Goal: Task Accomplishment & Management: Complete application form

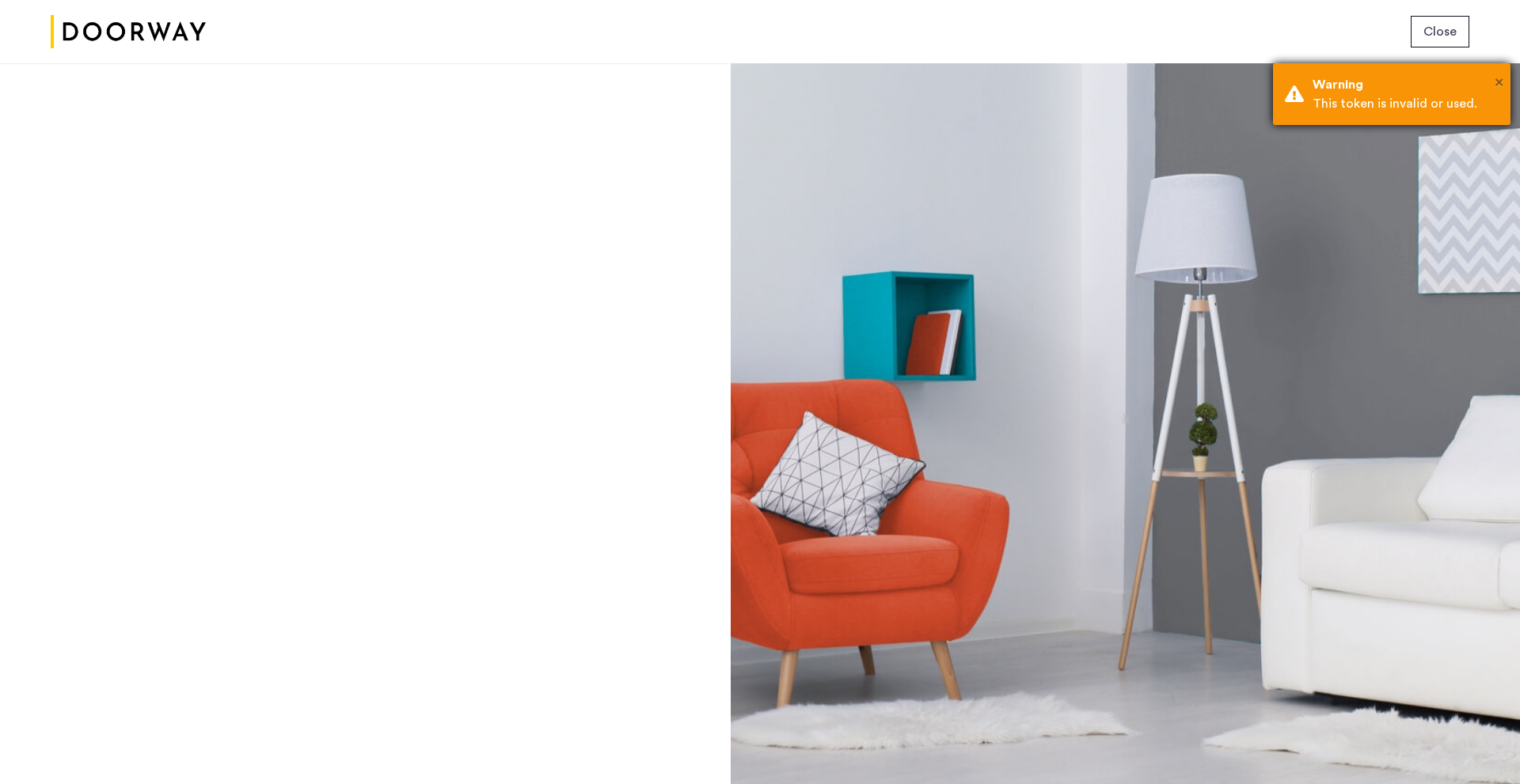
click at [1501, 83] on span "×" at bounding box center [1498, 82] width 8 height 16
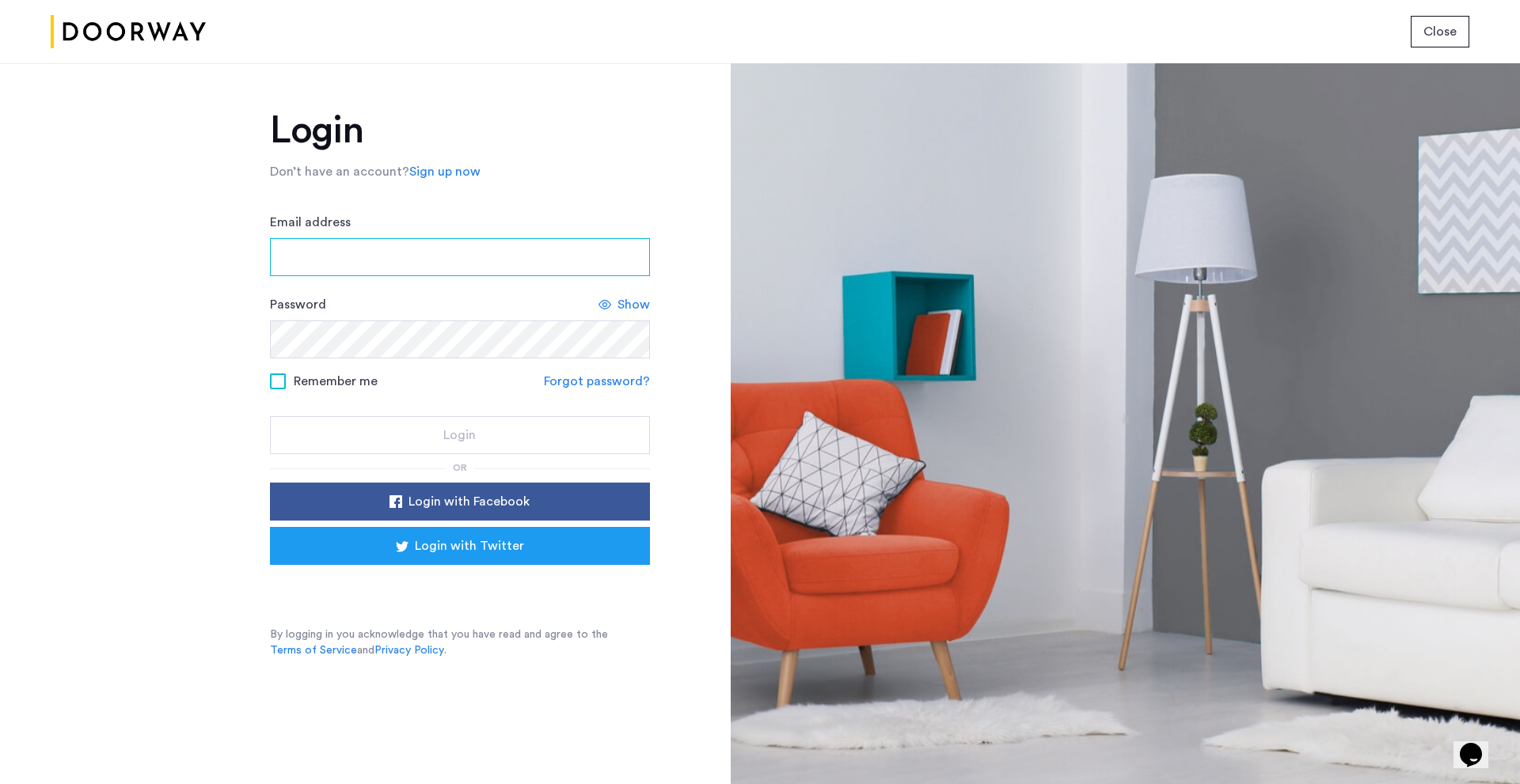
click at [380, 259] on input "Email address" at bounding box center [459, 257] width 380 height 38
type input "**********"
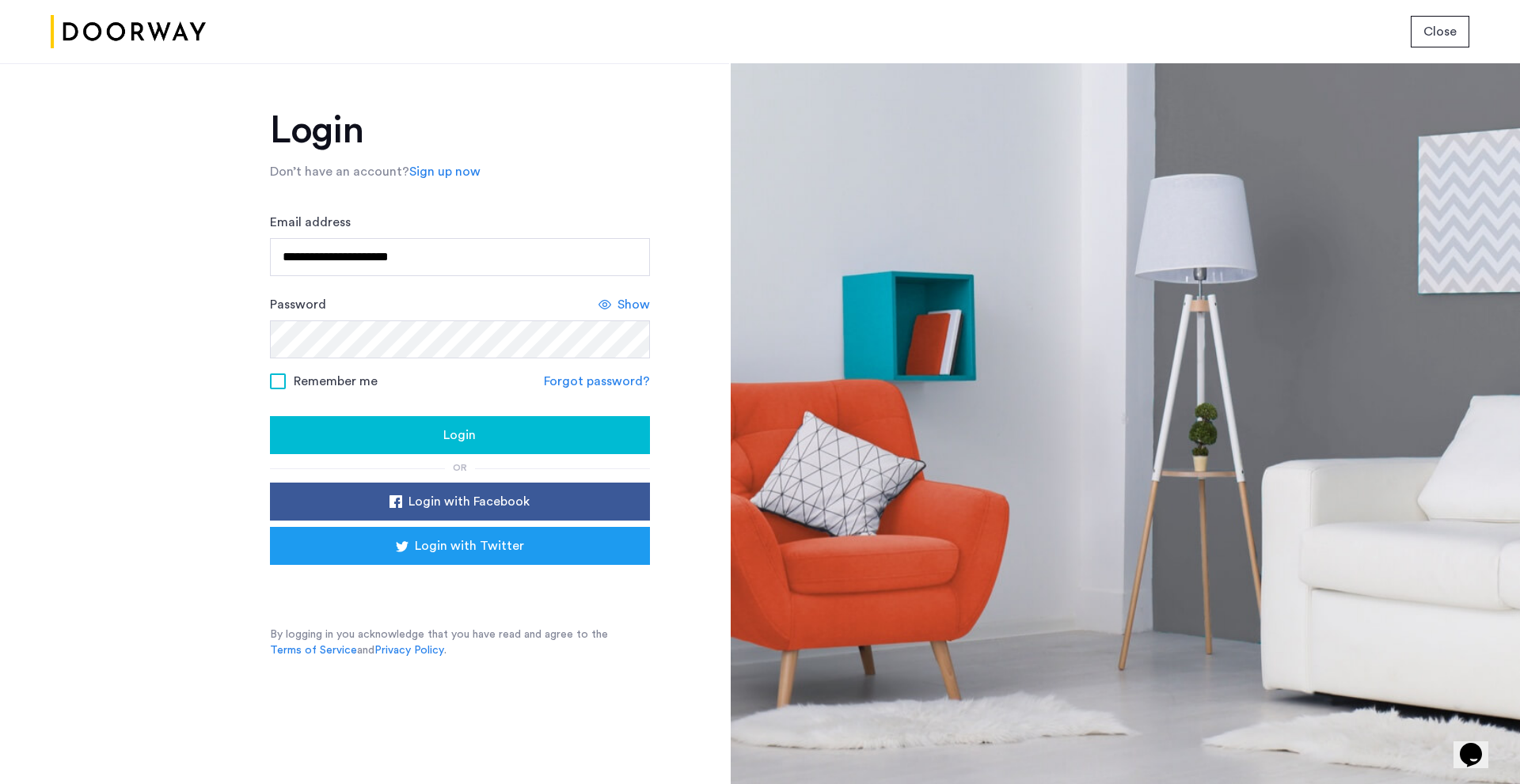
click at [279, 385] on span at bounding box center [277, 381] width 16 height 16
click at [397, 439] on div "Login" at bounding box center [459, 435] width 354 height 19
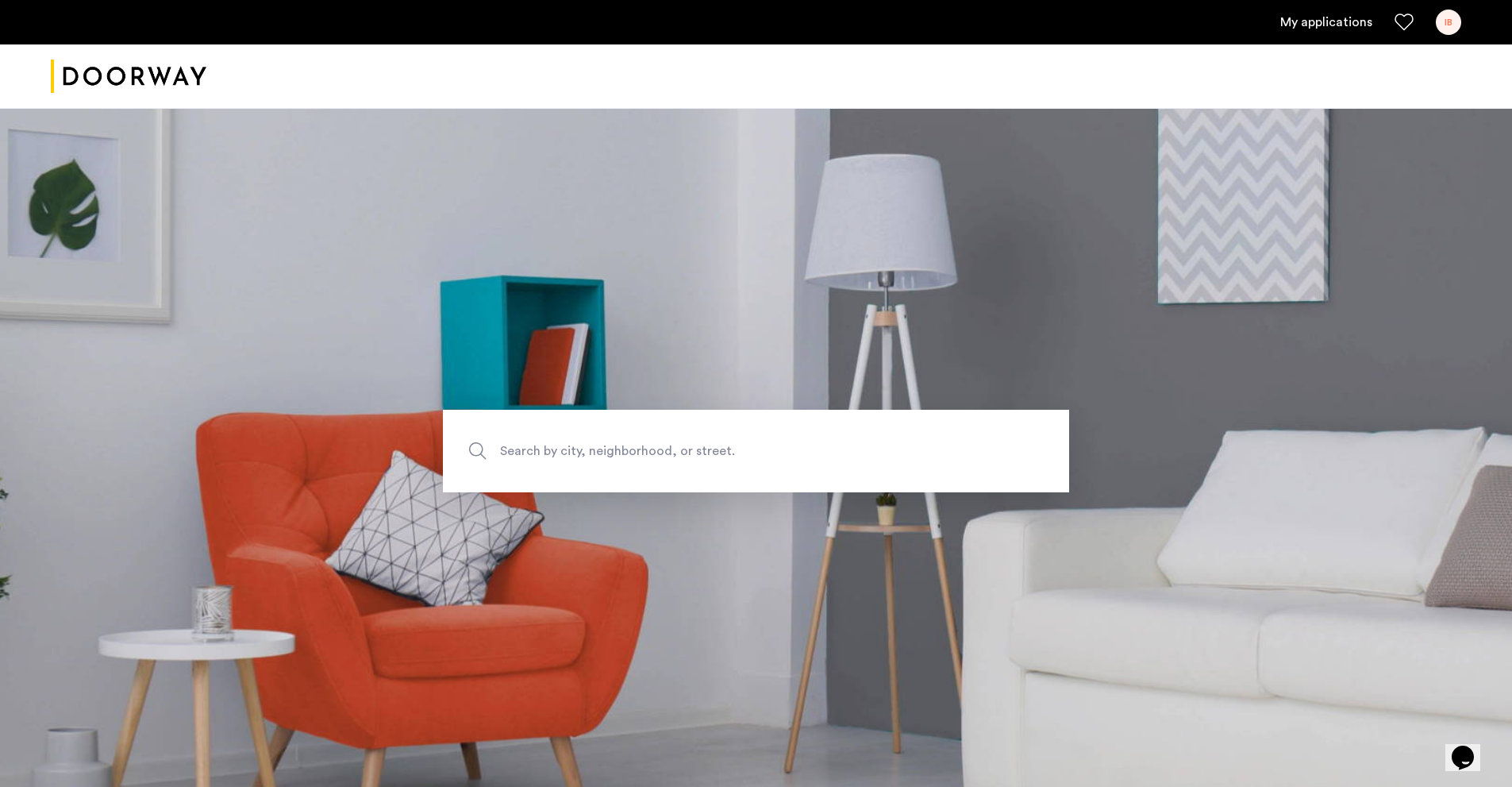
click at [1379, 26] on ul "My applications IB" at bounding box center [756, 22] width 1410 height 25
click at [1328, 21] on link "My applications" at bounding box center [1326, 22] width 92 height 19
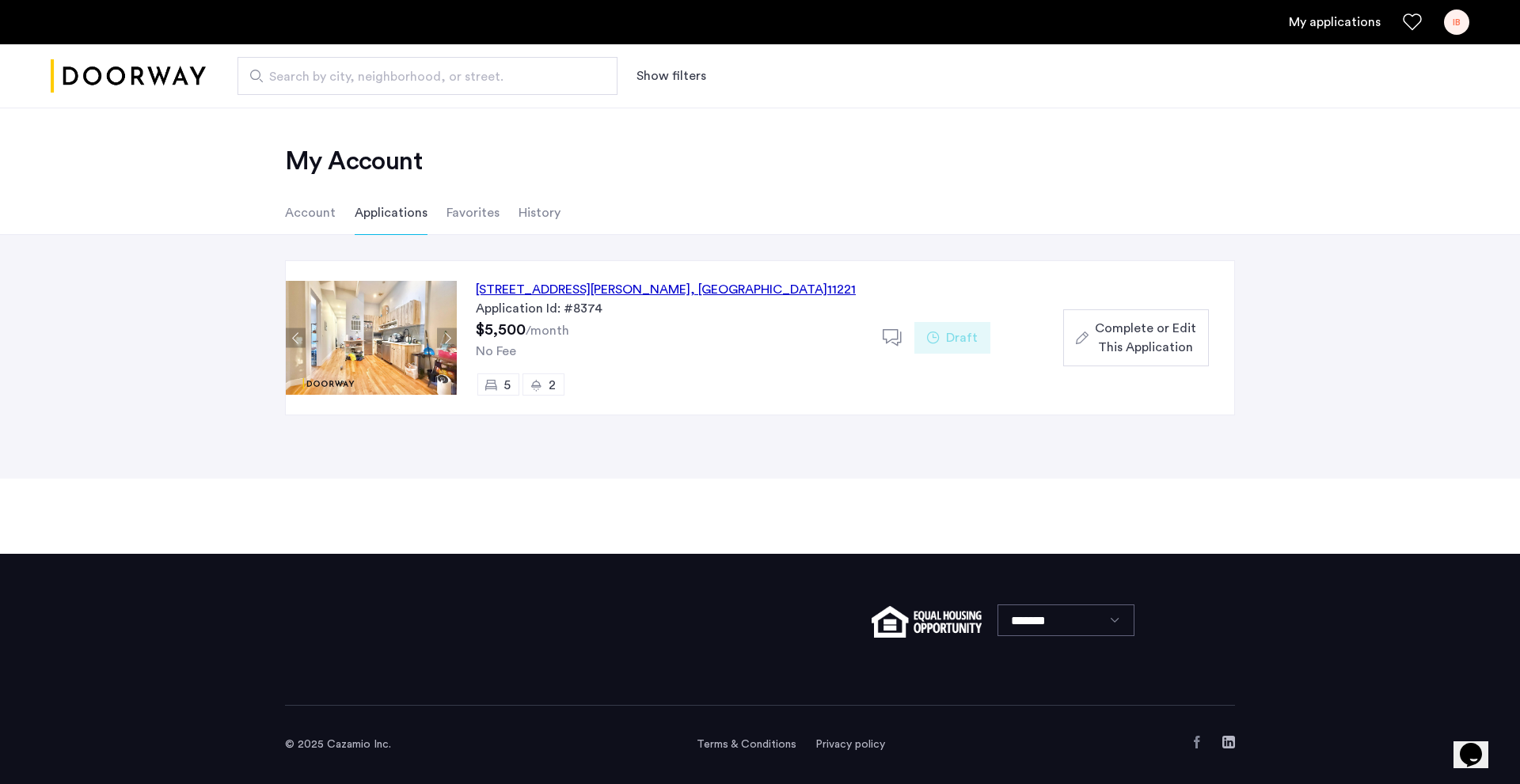
click at [1164, 333] on span "Complete or Edit This Application" at bounding box center [1145, 338] width 101 height 38
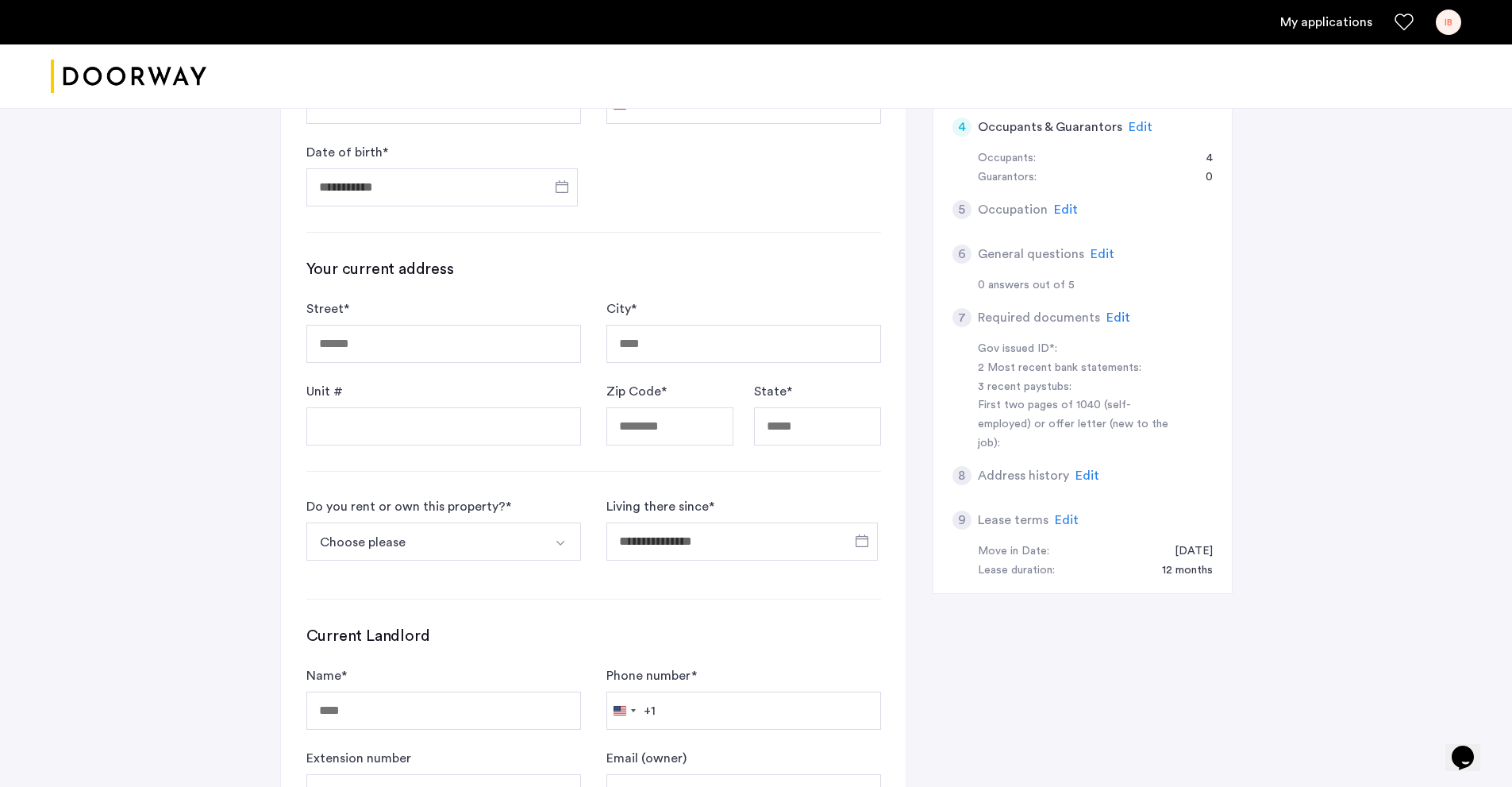
scroll to position [477, 0]
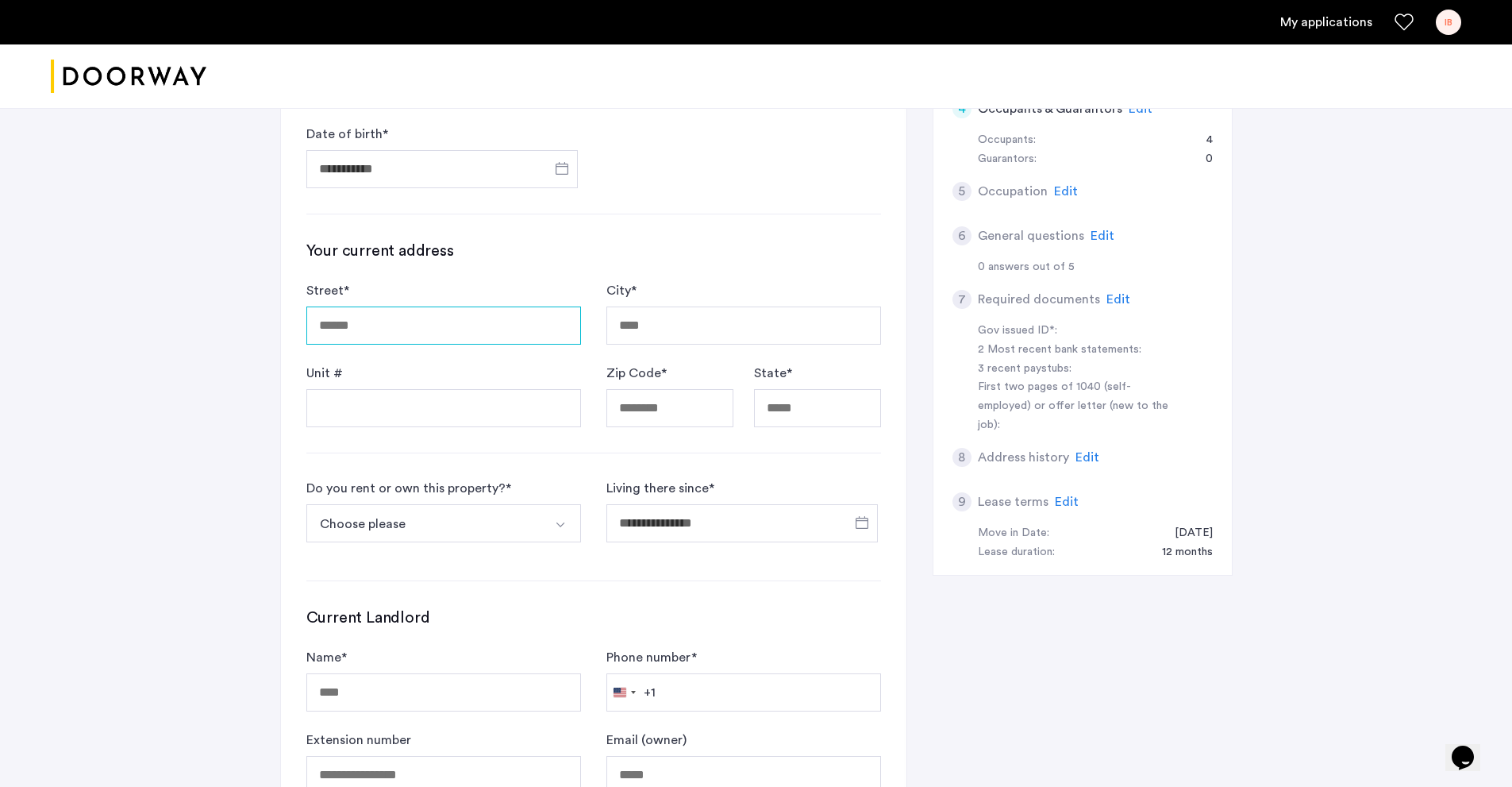
click at [501, 326] on input "Street *" at bounding box center [444, 325] width 275 height 38
type input "**********"
type input "*********"
type input "*****"
type input "**********"
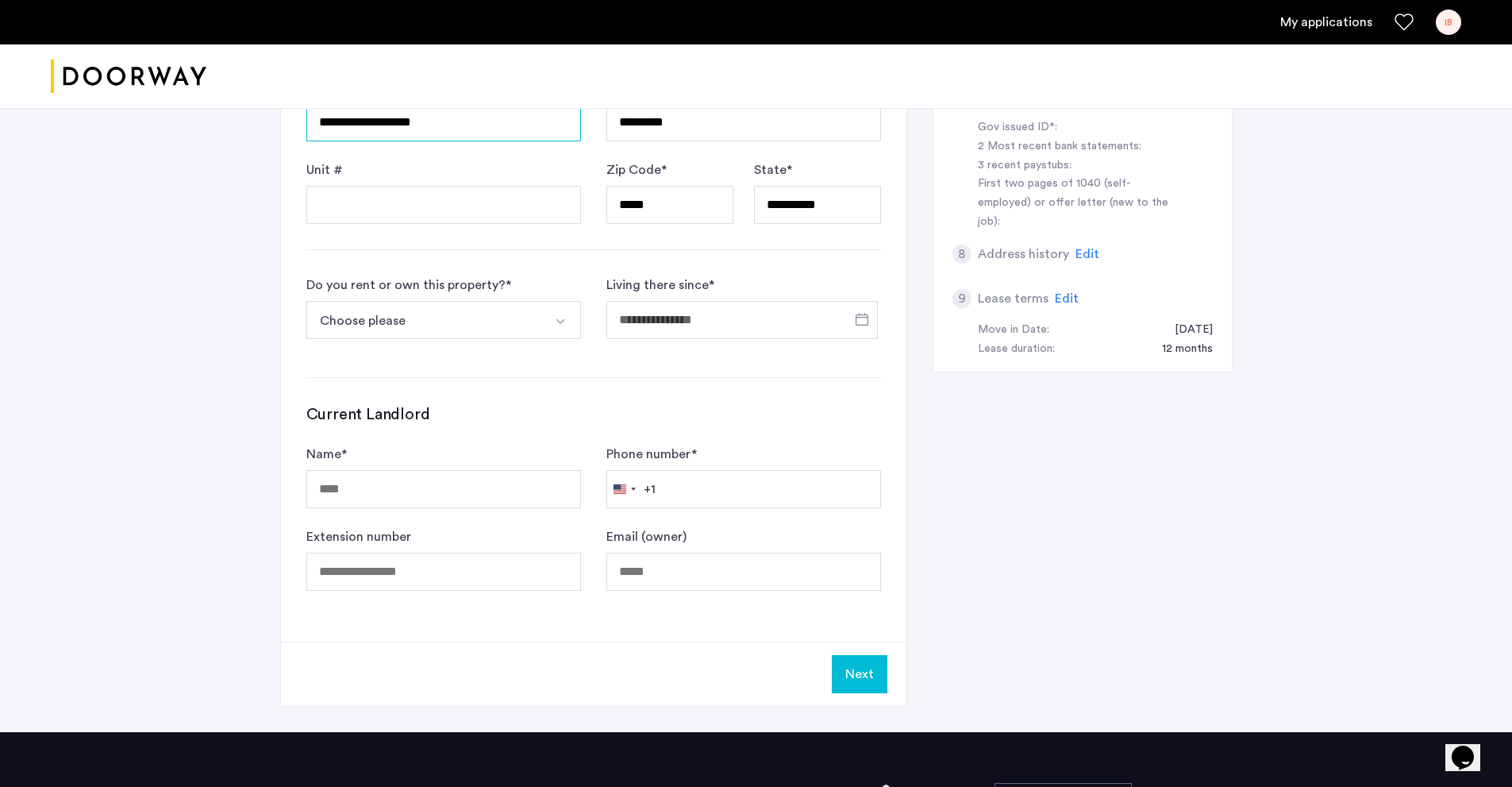
scroll to position [714, 0]
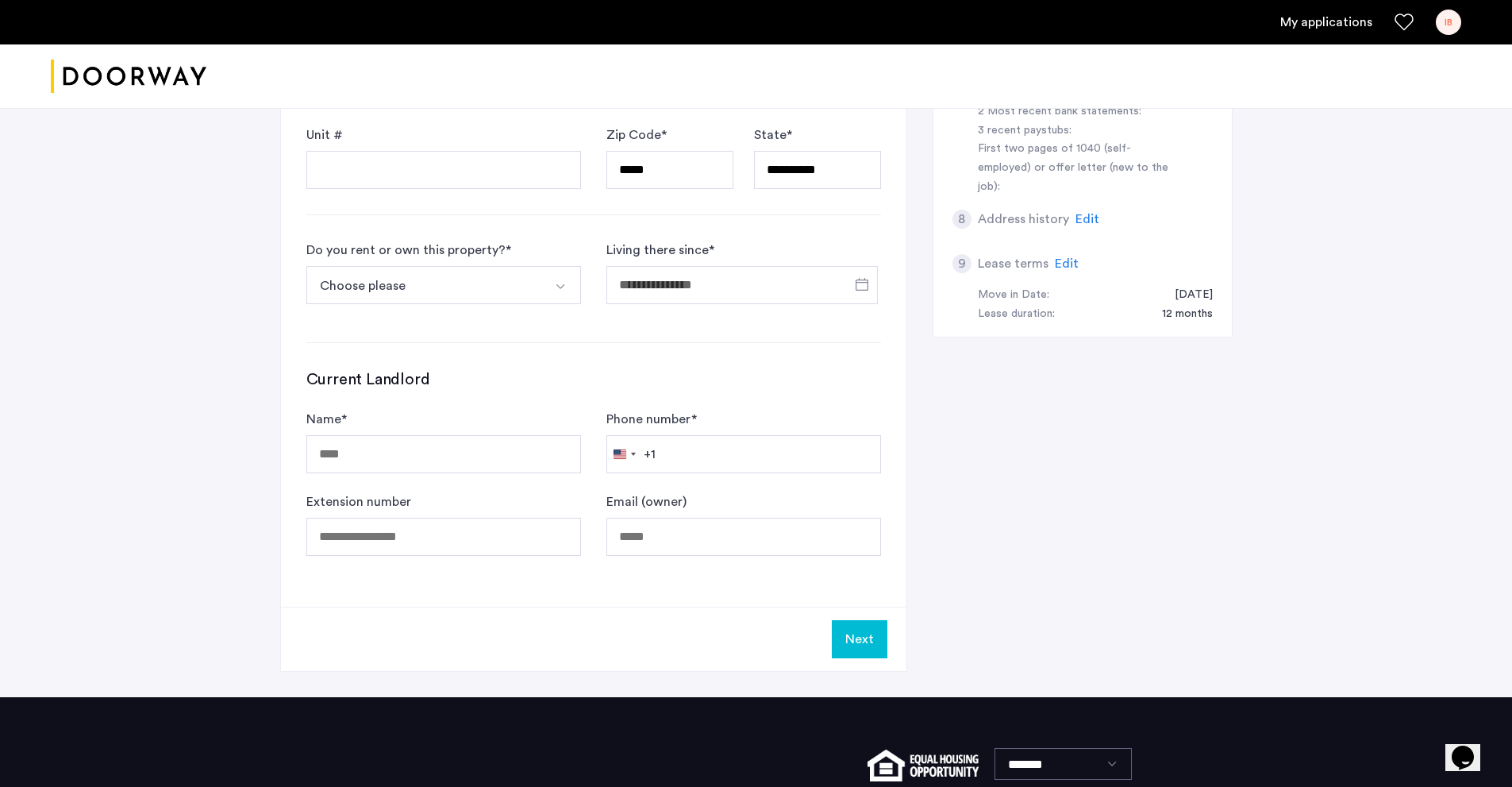
click at [413, 287] on button "Choose please" at bounding box center [425, 285] width 237 height 38
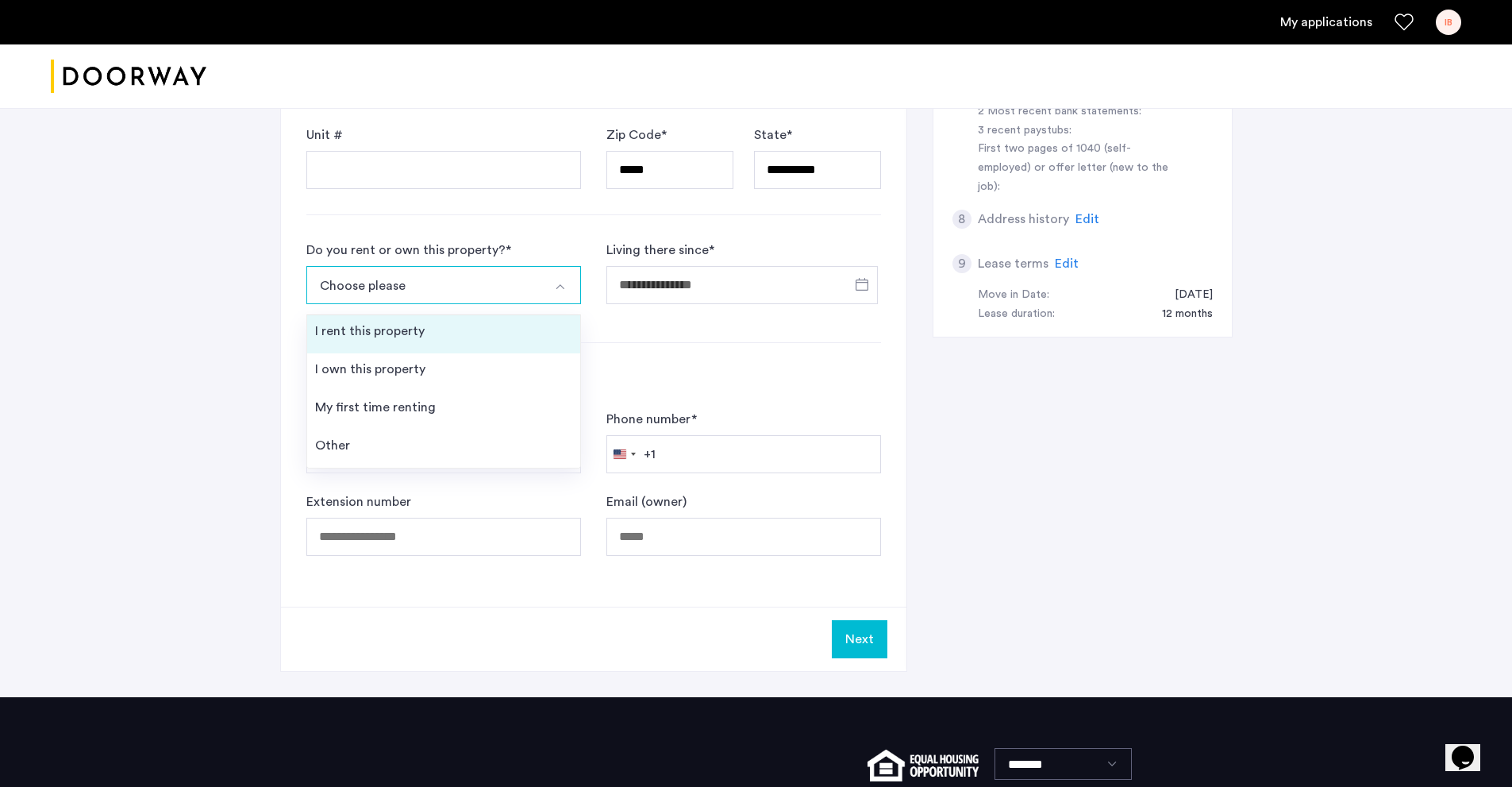
click at [426, 327] on li "I rent this property" at bounding box center [444, 335] width 273 height 38
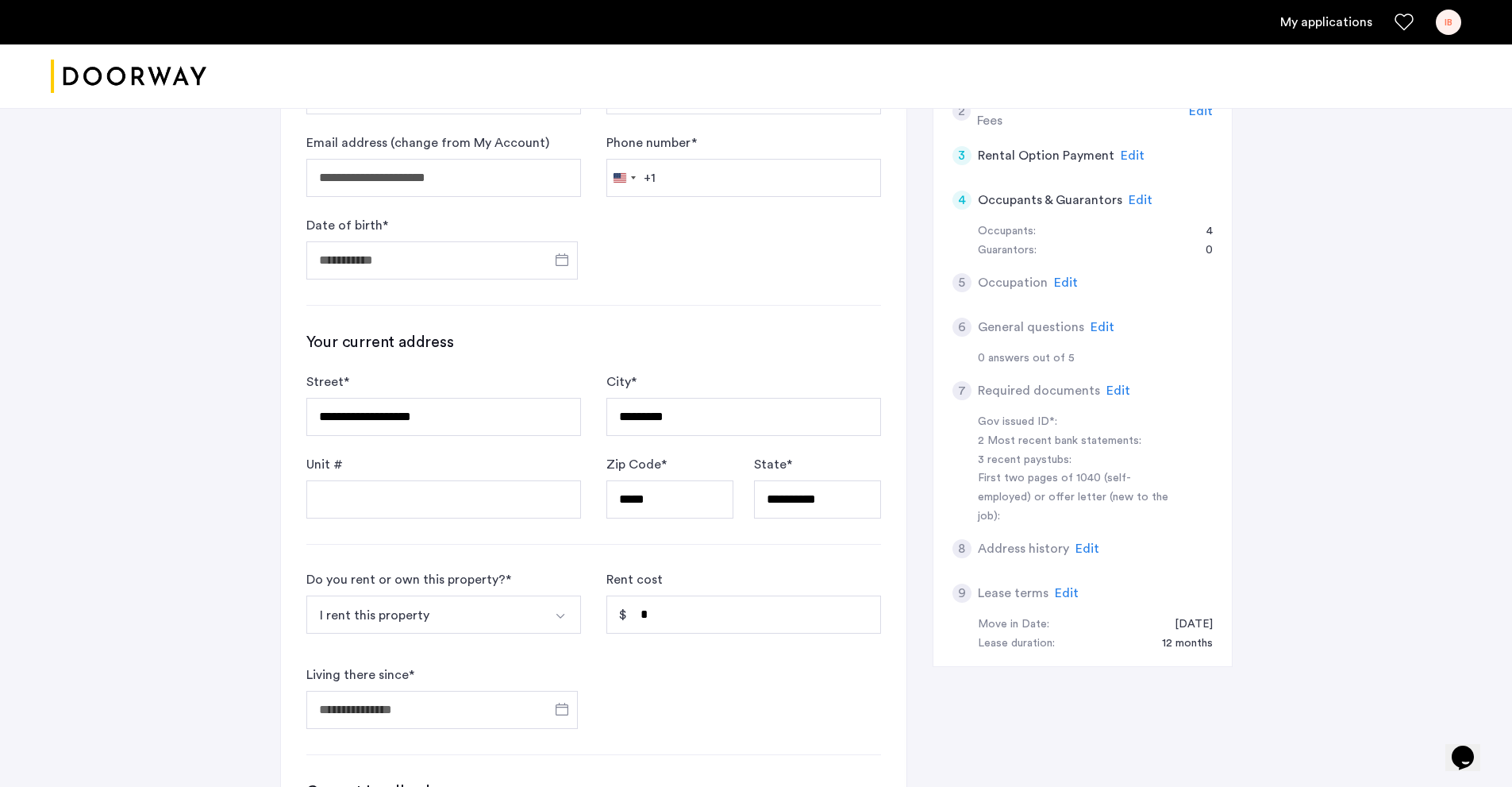
scroll to position [397, 0]
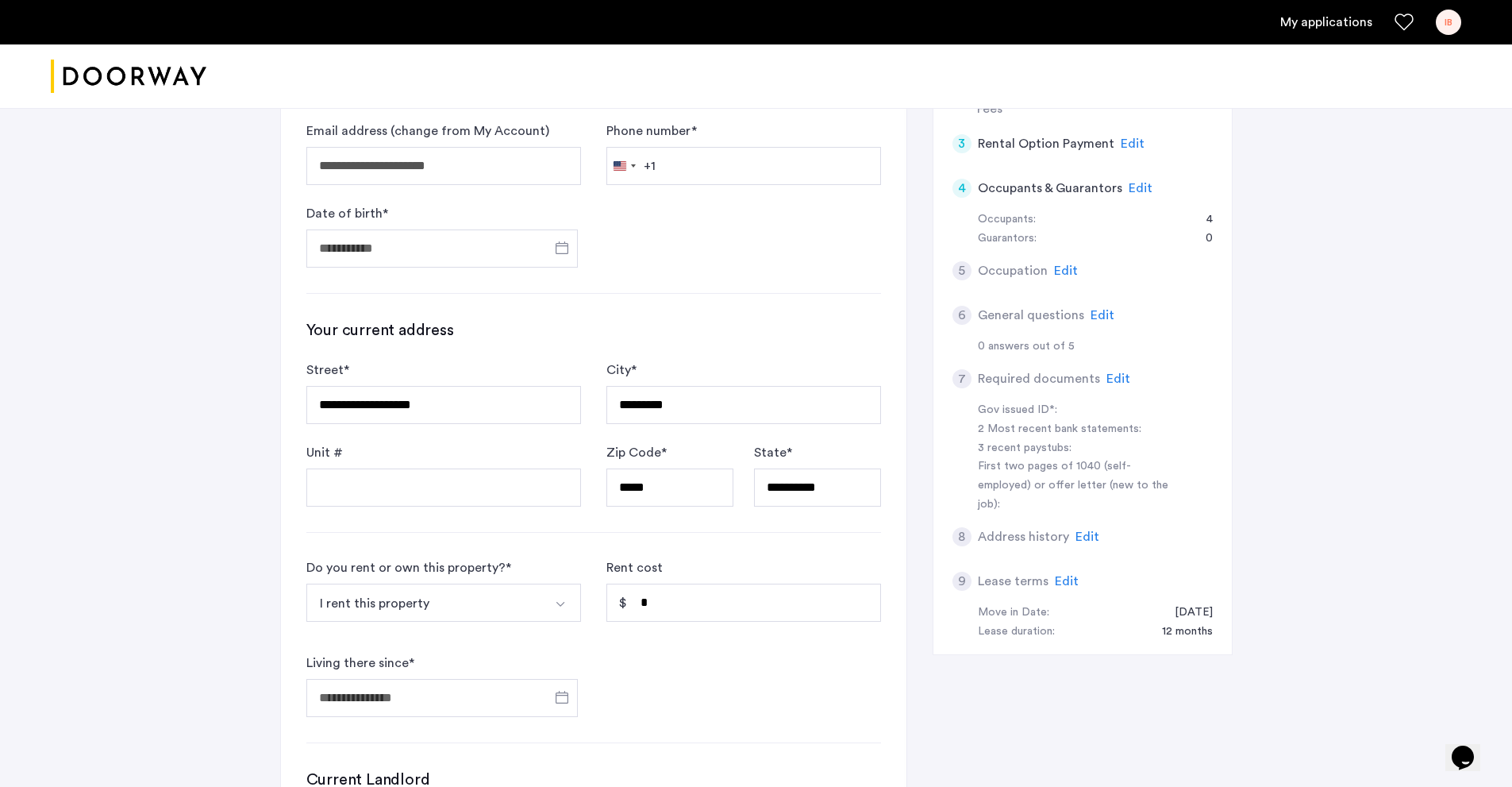
click at [1139, 189] on span "Edit" at bounding box center [1140, 188] width 24 height 12
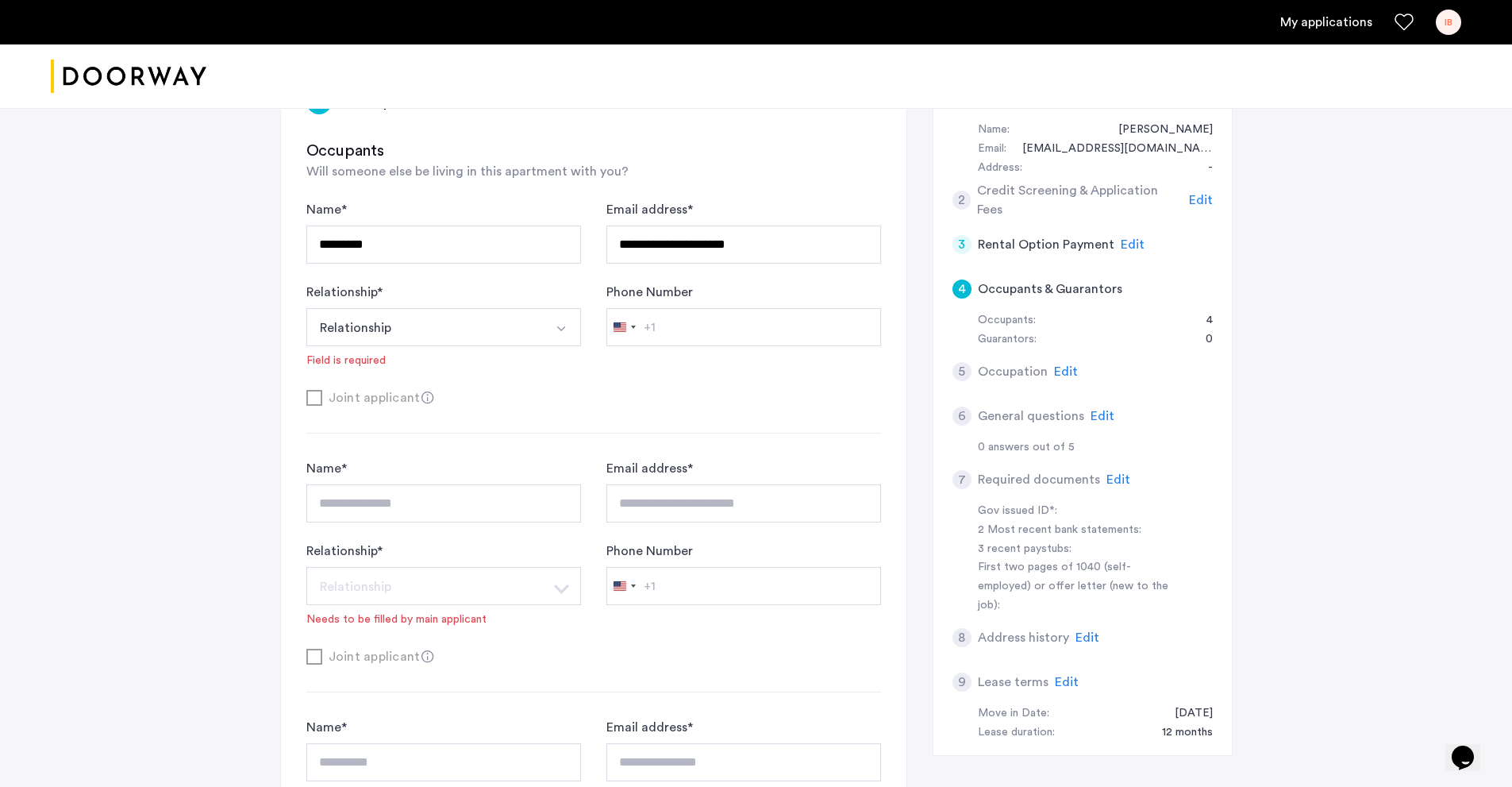
scroll to position [238, 0]
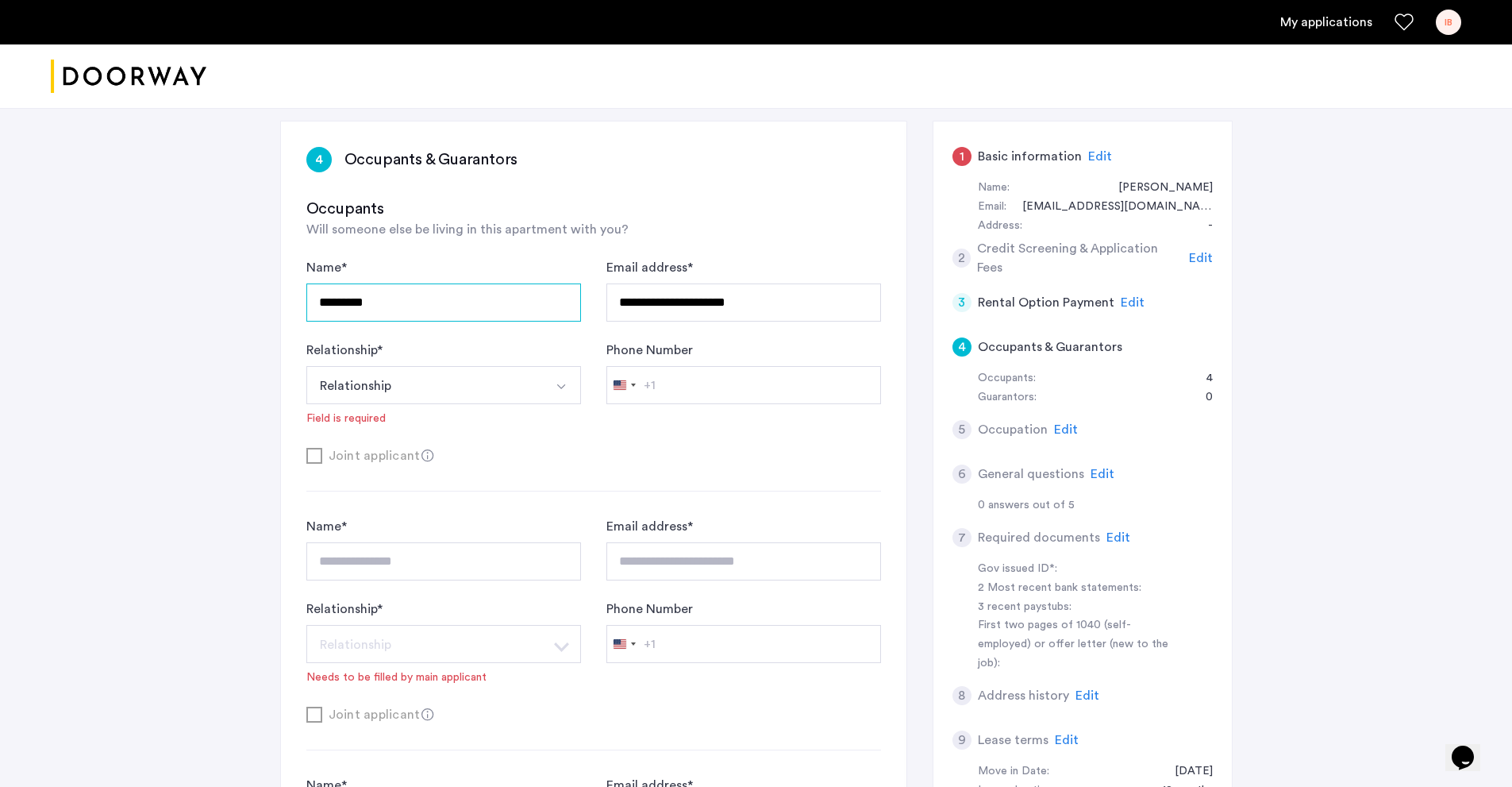
click at [519, 310] on input "*********" at bounding box center [444, 303] width 275 height 38
click at [552, 361] on div "Relationship * Relationship Husband Wife Son Daughter Mother Father Friend Othe…" at bounding box center [444, 383] width 275 height 86
click at [1097, 149] on div "Edit" at bounding box center [1099, 156] width 24 height 19
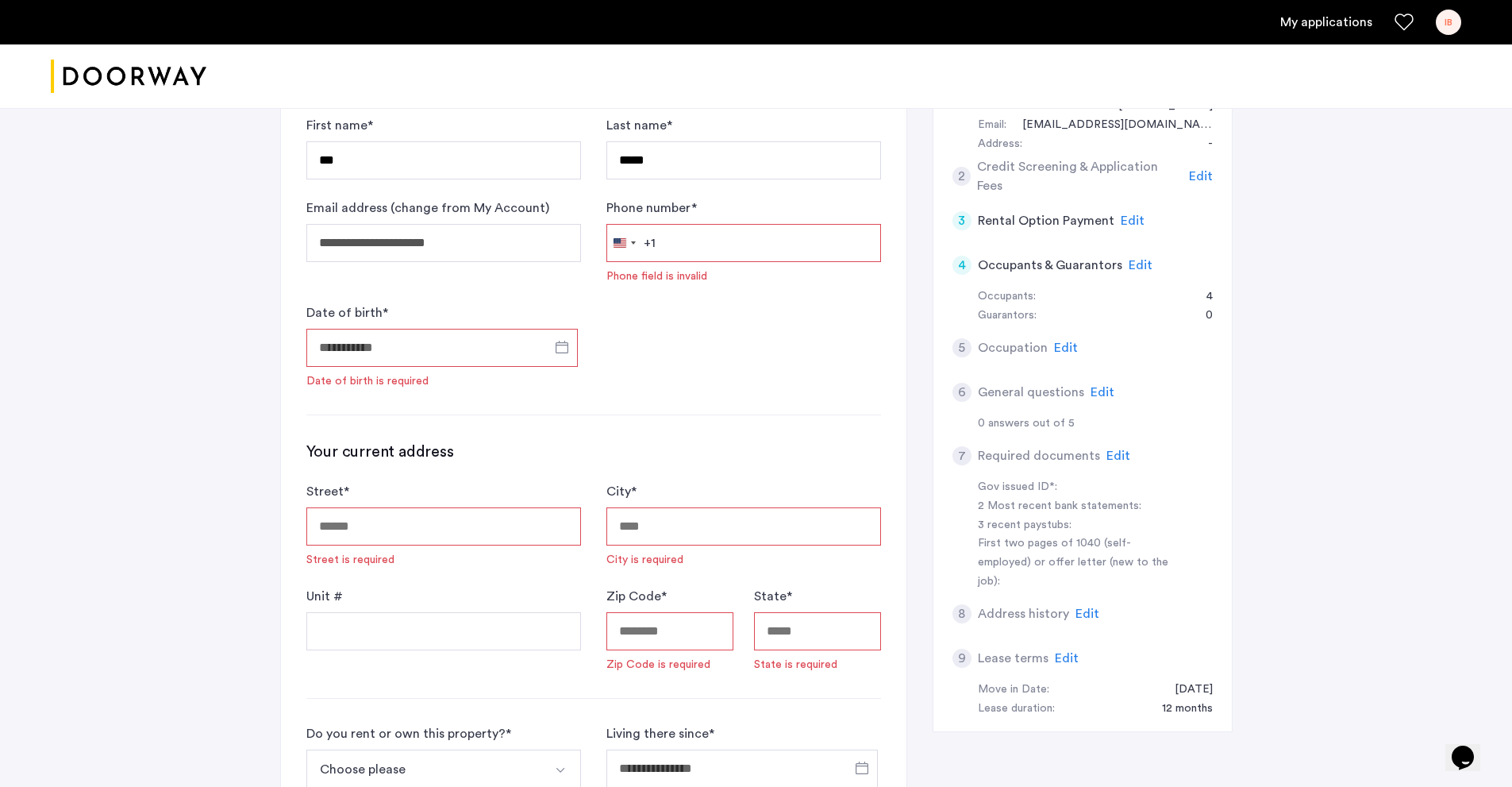
scroll to position [318, 0]
click at [1207, 172] on span "Edit" at bounding box center [1200, 178] width 24 height 12
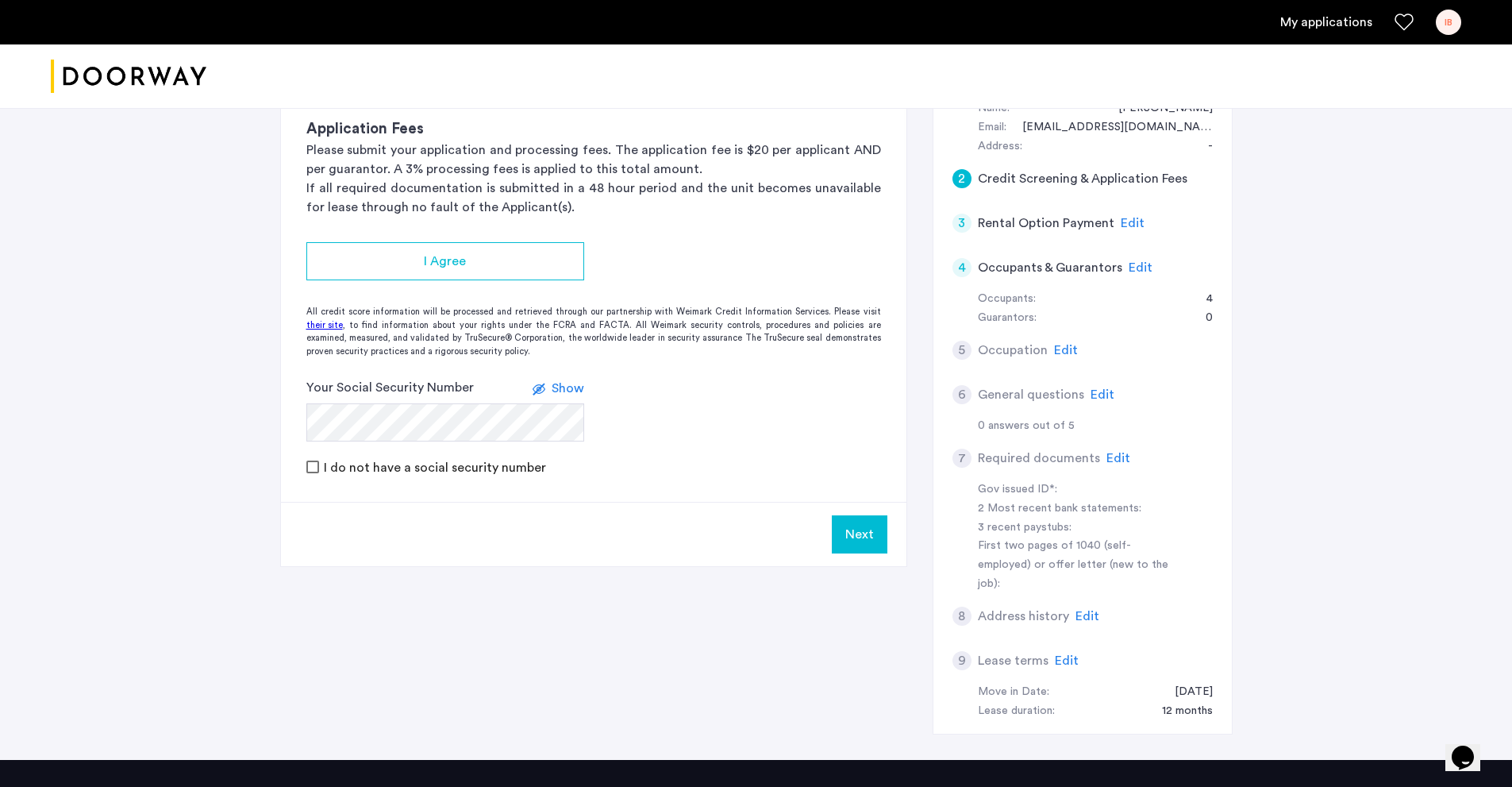
click at [1131, 229] on span "Edit" at bounding box center [1132, 222] width 24 height 12
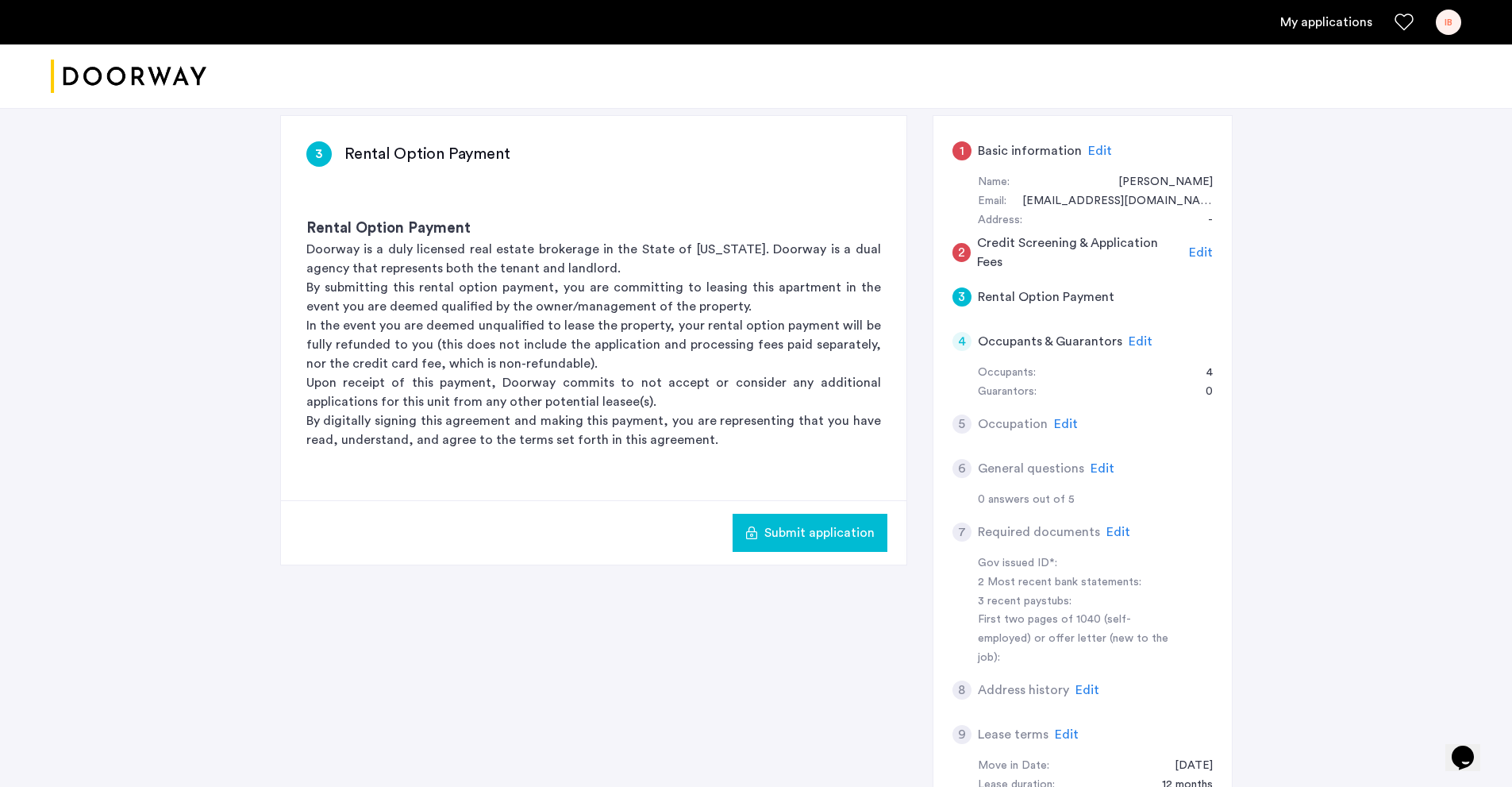
scroll to position [238, 0]
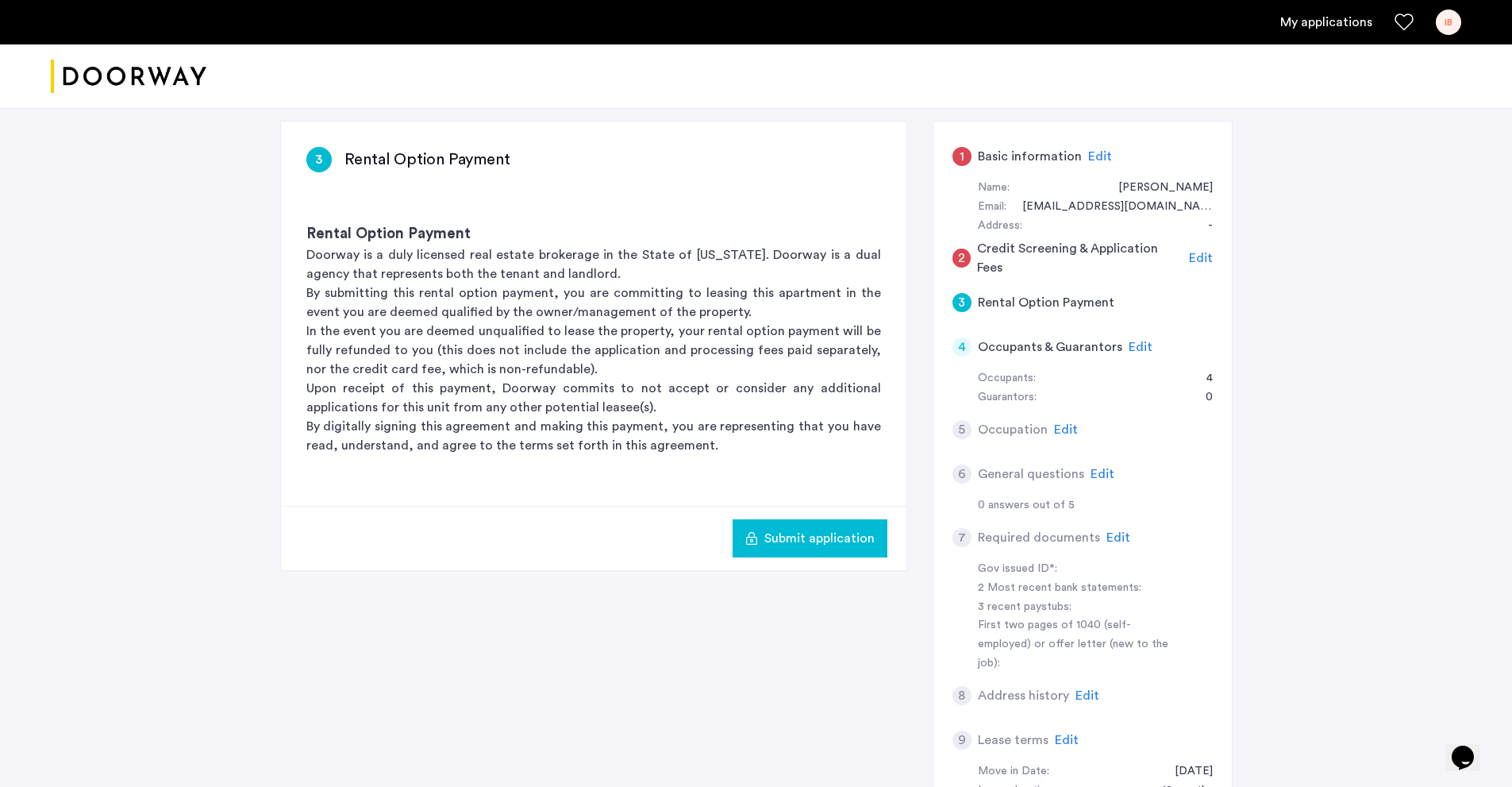
click at [956, 433] on div "5" at bounding box center [962, 430] width 19 height 19
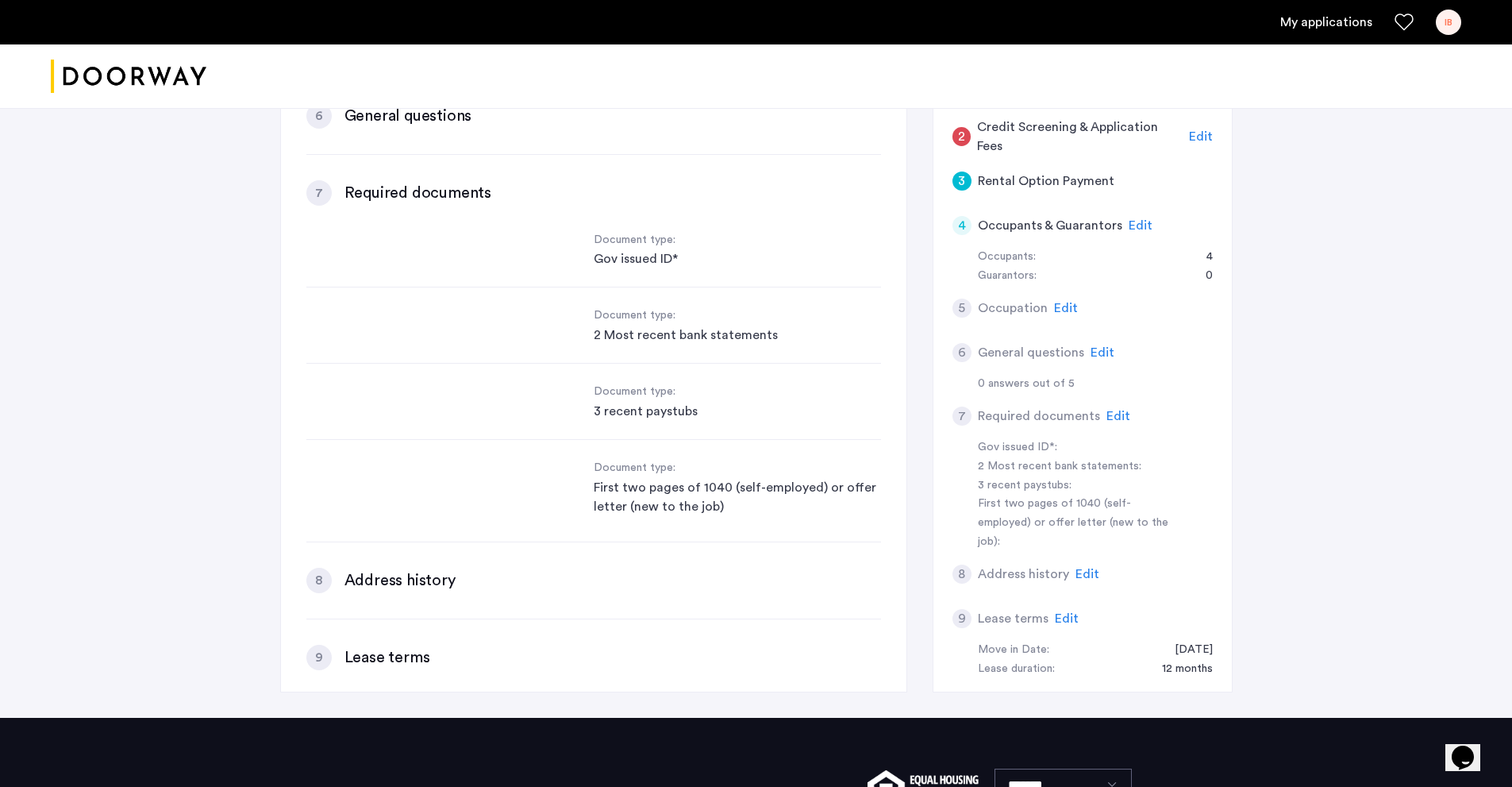
scroll to position [0, 0]
click at [972, 553] on div "8 Address history Edit" at bounding box center [1082, 574] width 260 height 44
click at [1102, 347] on span "Edit" at bounding box center [1102, 352] width 24 height 12
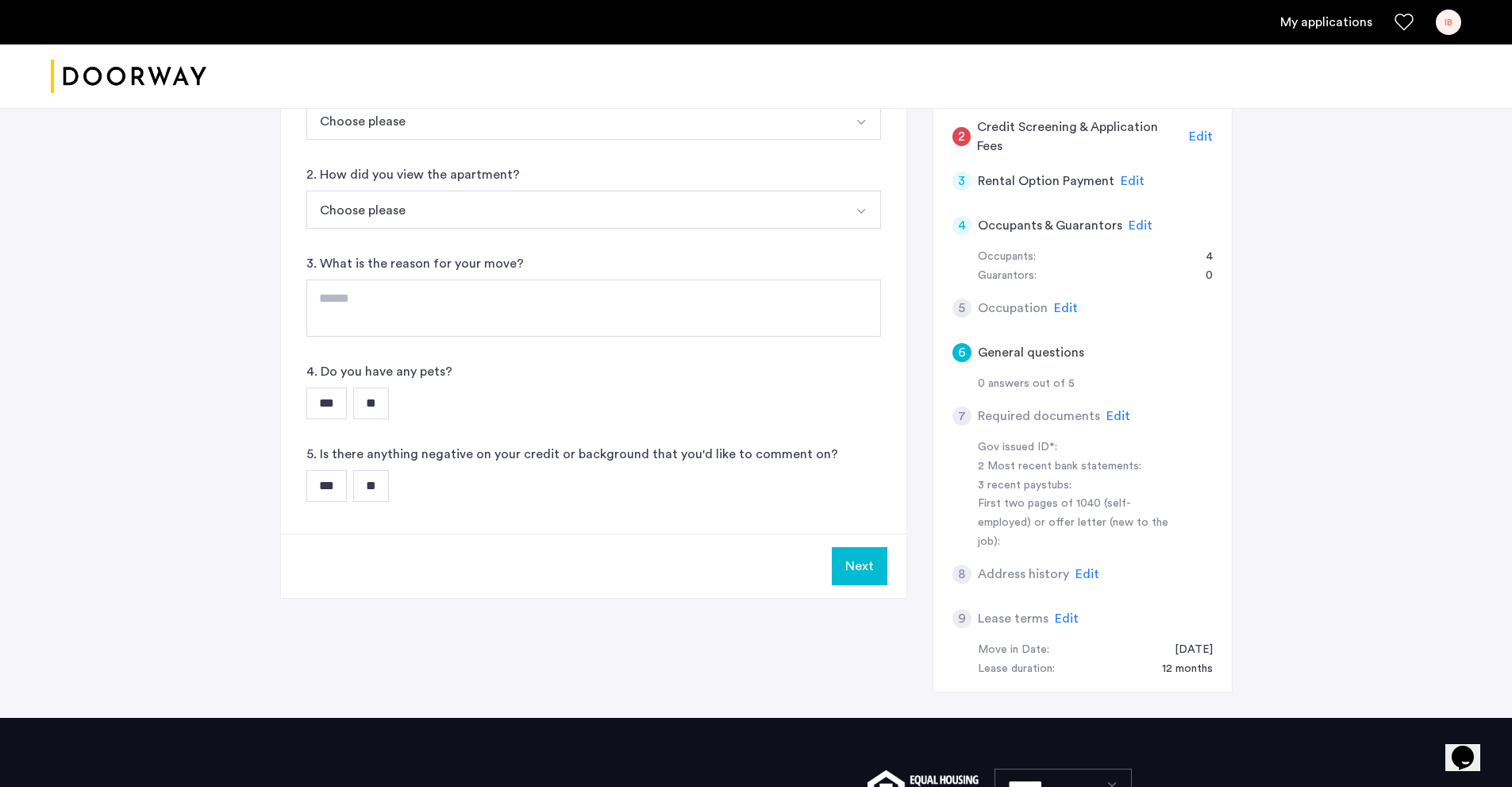
click at [1135, 220] on span "Edit" at bounding box center [1140, 225] width 24 height 12
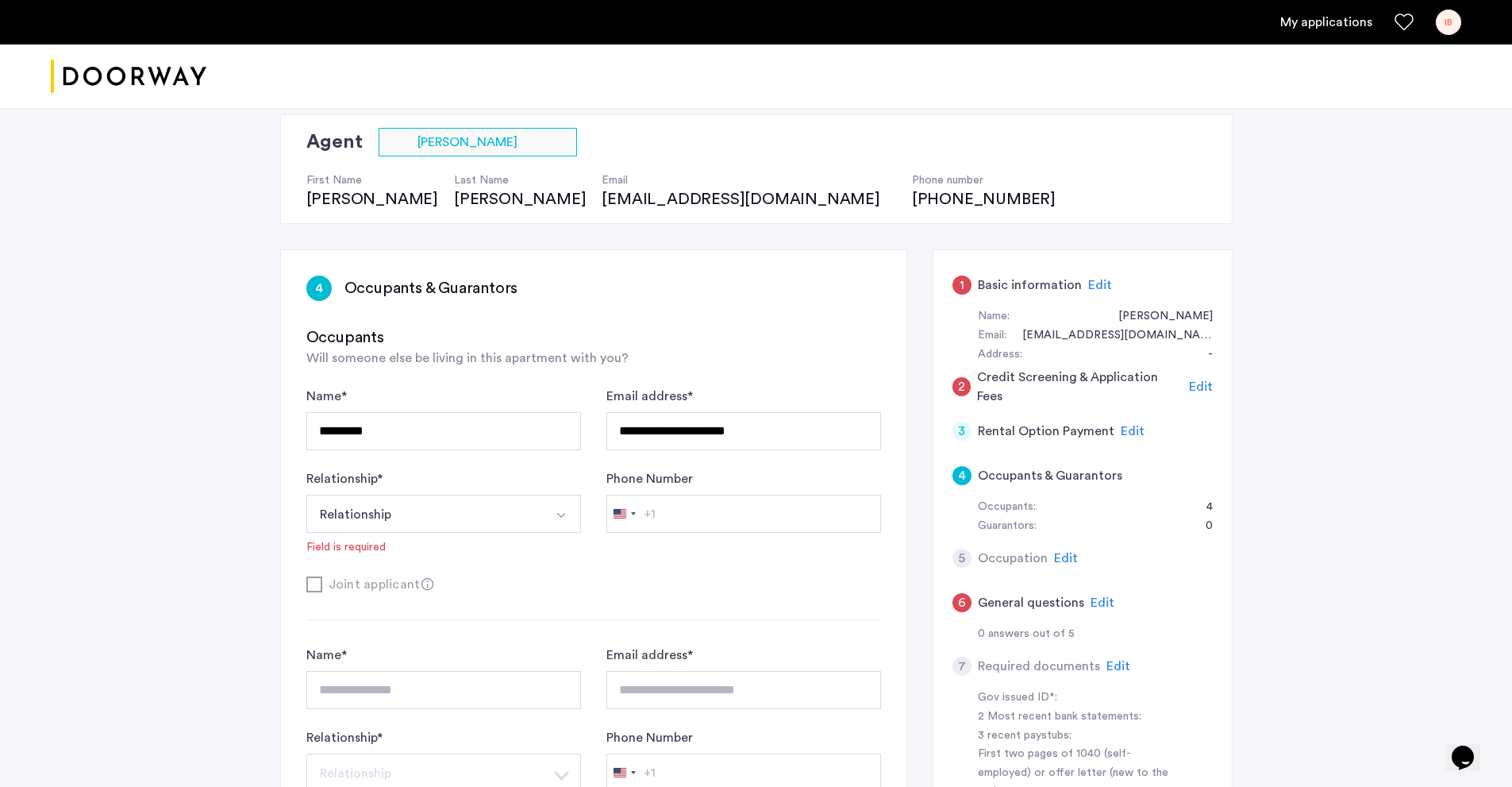
scroll to position [42, 0]
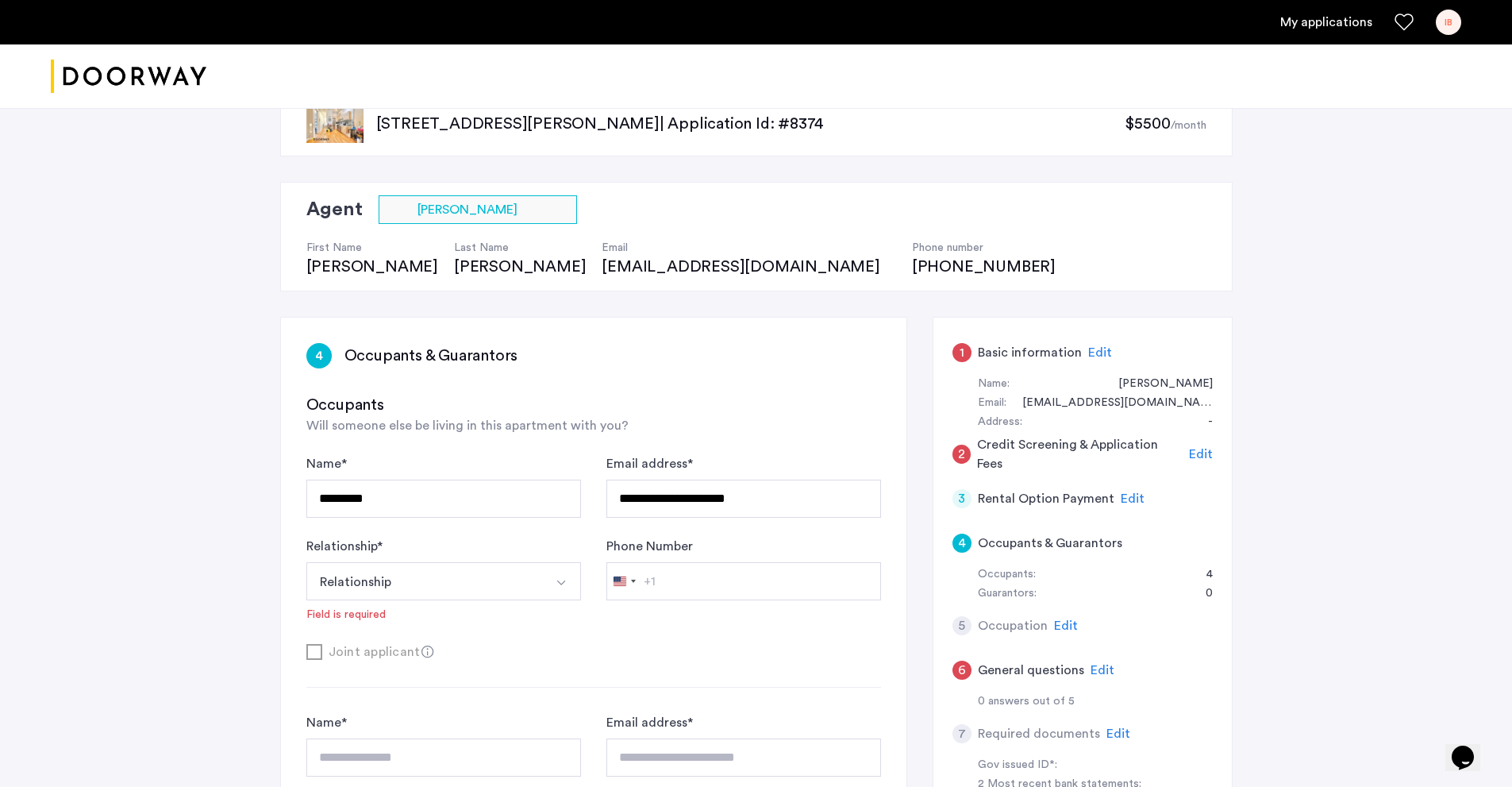
click at [551, 578] on button "Select option" at bounding box center [561, 582] width 38 height 38
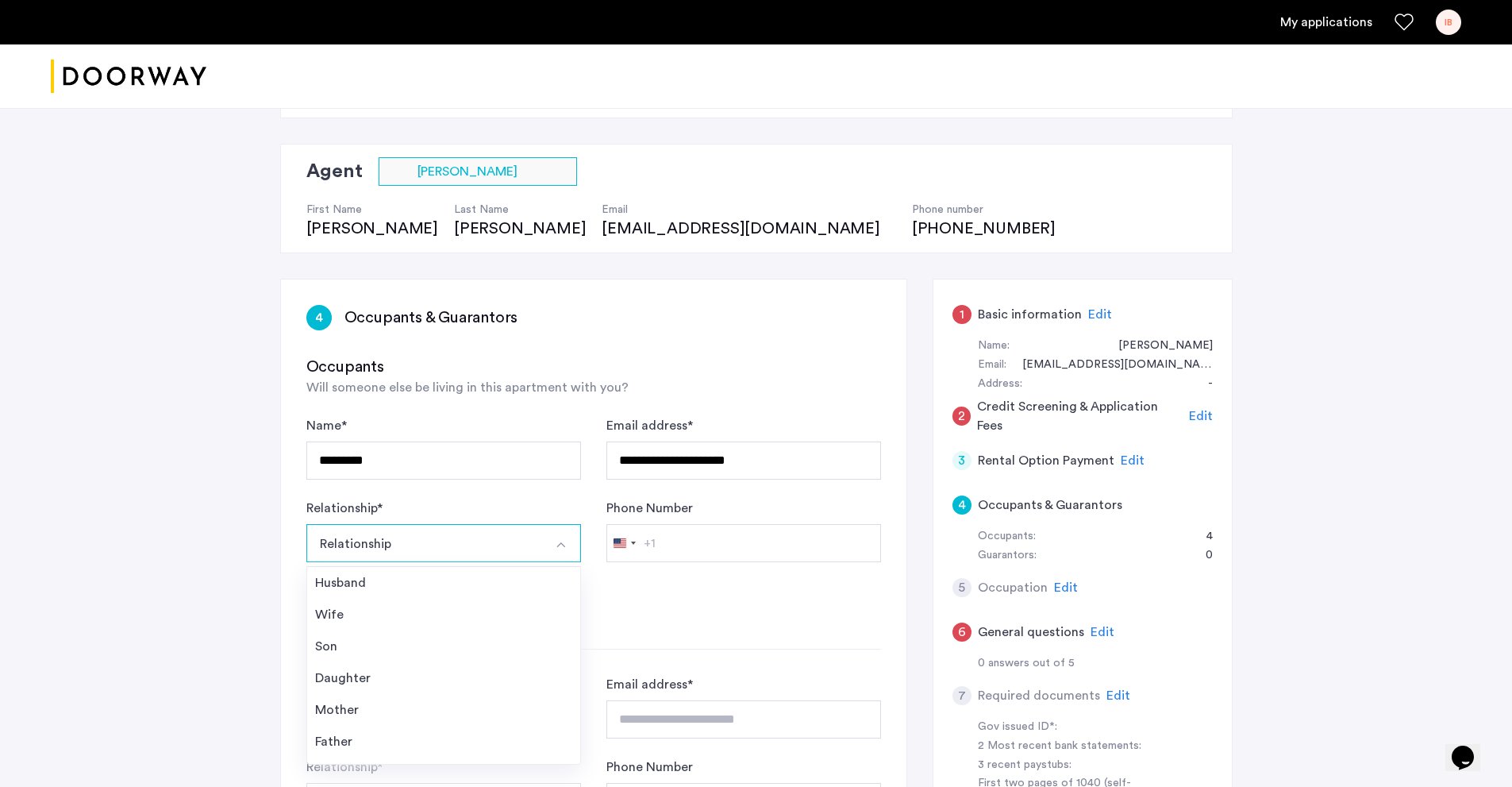
scroll to position [122, 0]
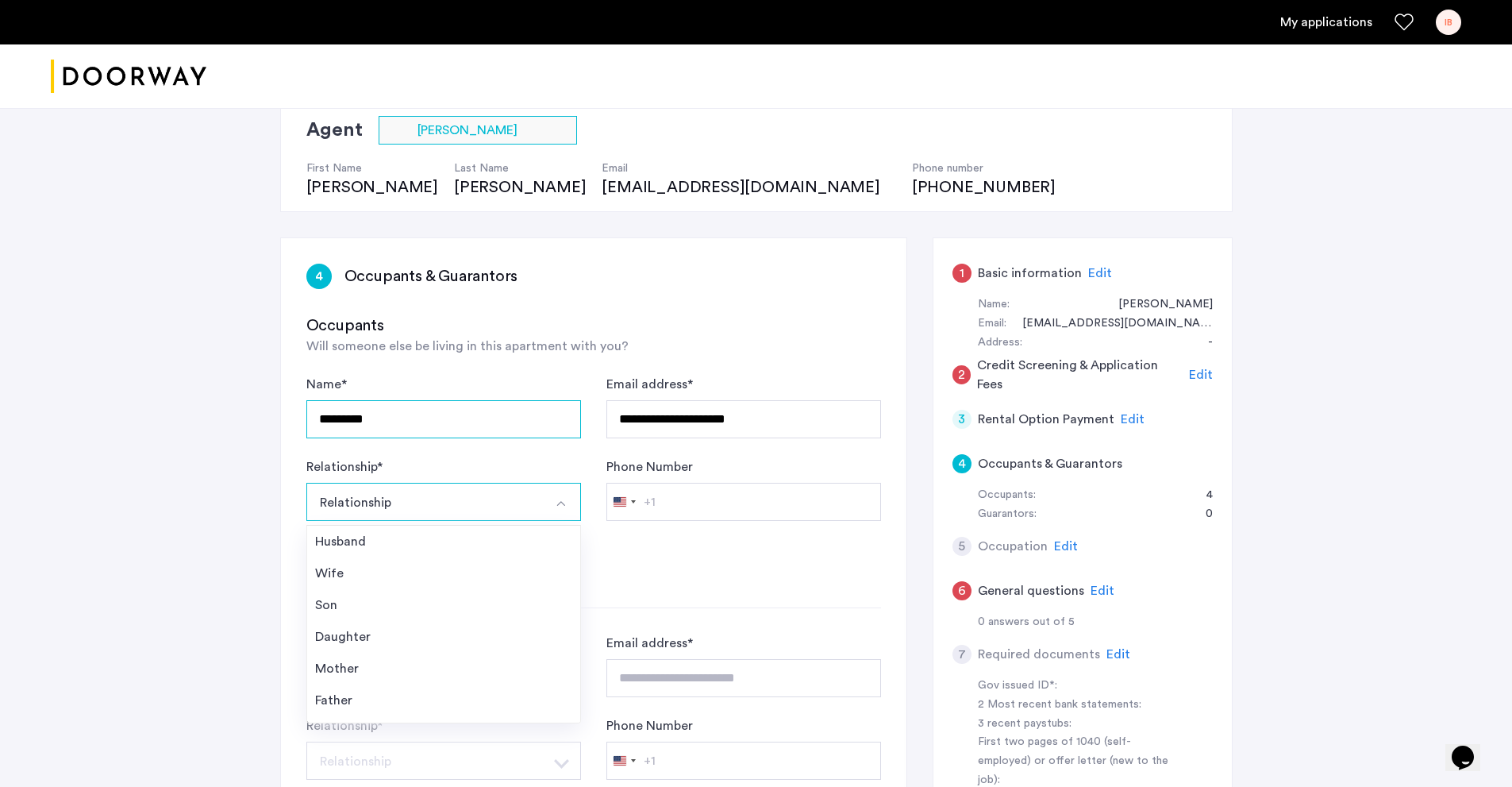
click at [537, 415] on input "*********" at bounding box center [444, 419] width 275 height 38
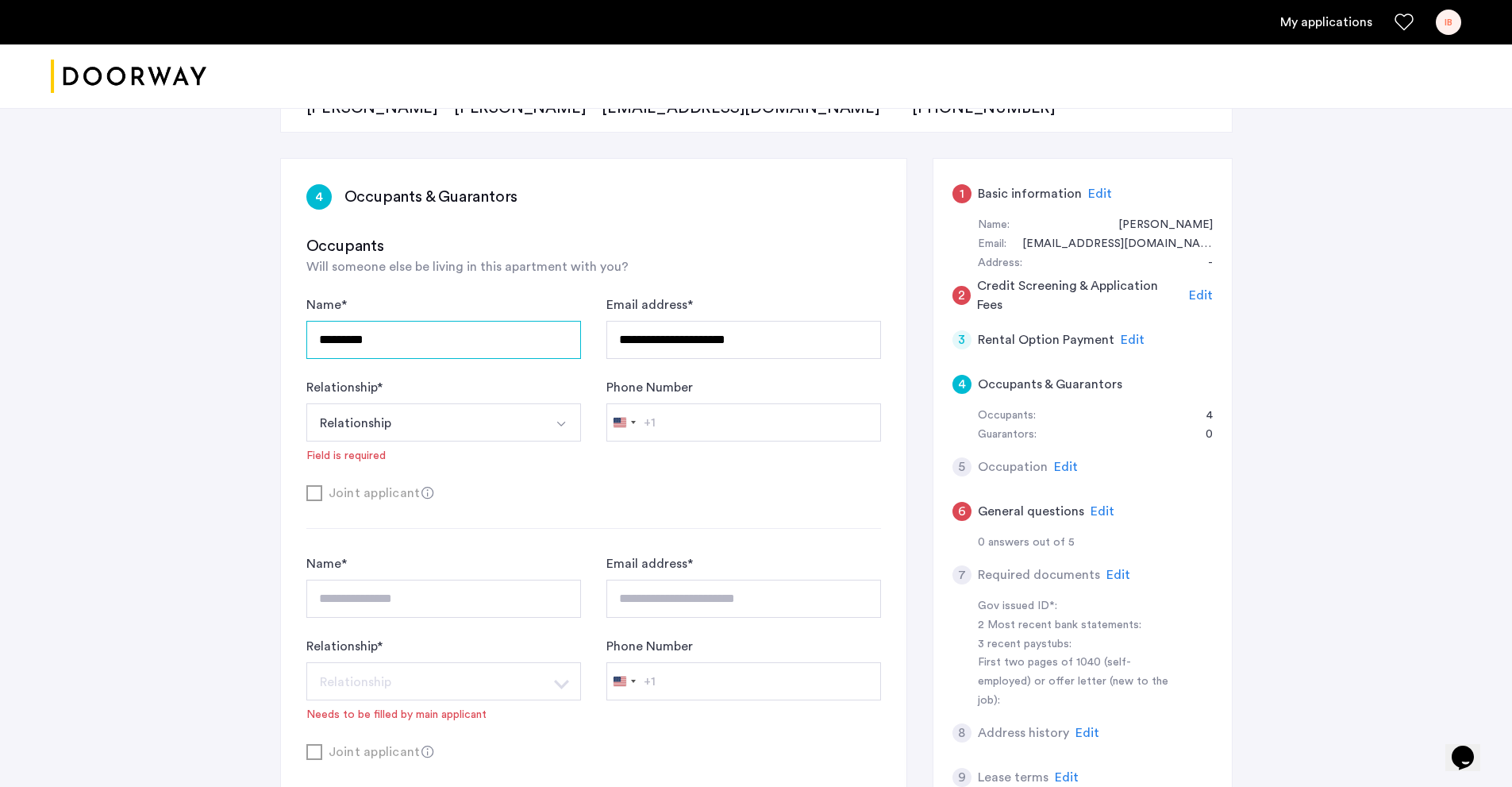
drag, startPoint x: 433, startPoint y: 342, endPoint x: 297, endPoint y: 328, distance: 136.7
click at [297, 328] on div "**********" at bounding box center [593, 742] width 626 height 1166
click at [315, 417] on button "Relationship" at bounding box center [425, 422] width 237 height 38
click at [396, 402] on div "Relationship * Relationship Husband Wife Son Daughter Mother Father Friend Othe…" at bounding box center [444, 420] width 275 height 86
click at [412, 422] on button "Relationship" at bounding box center [425, 422] width 237 height 38
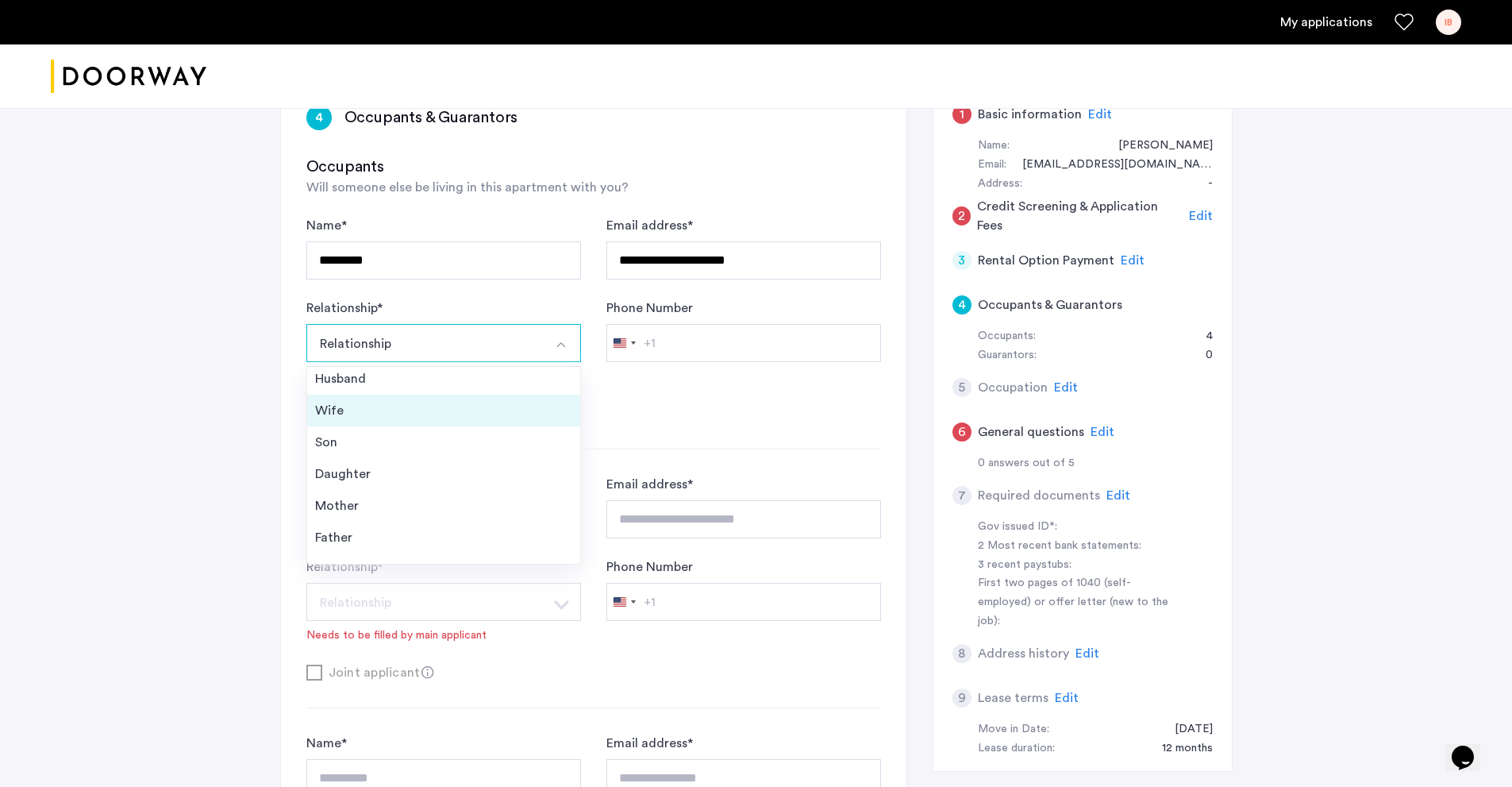
scroll to position [0, 0]
click at [407, 343] on button "Relationship" at bounding box center [425, 343] width 237 height 38
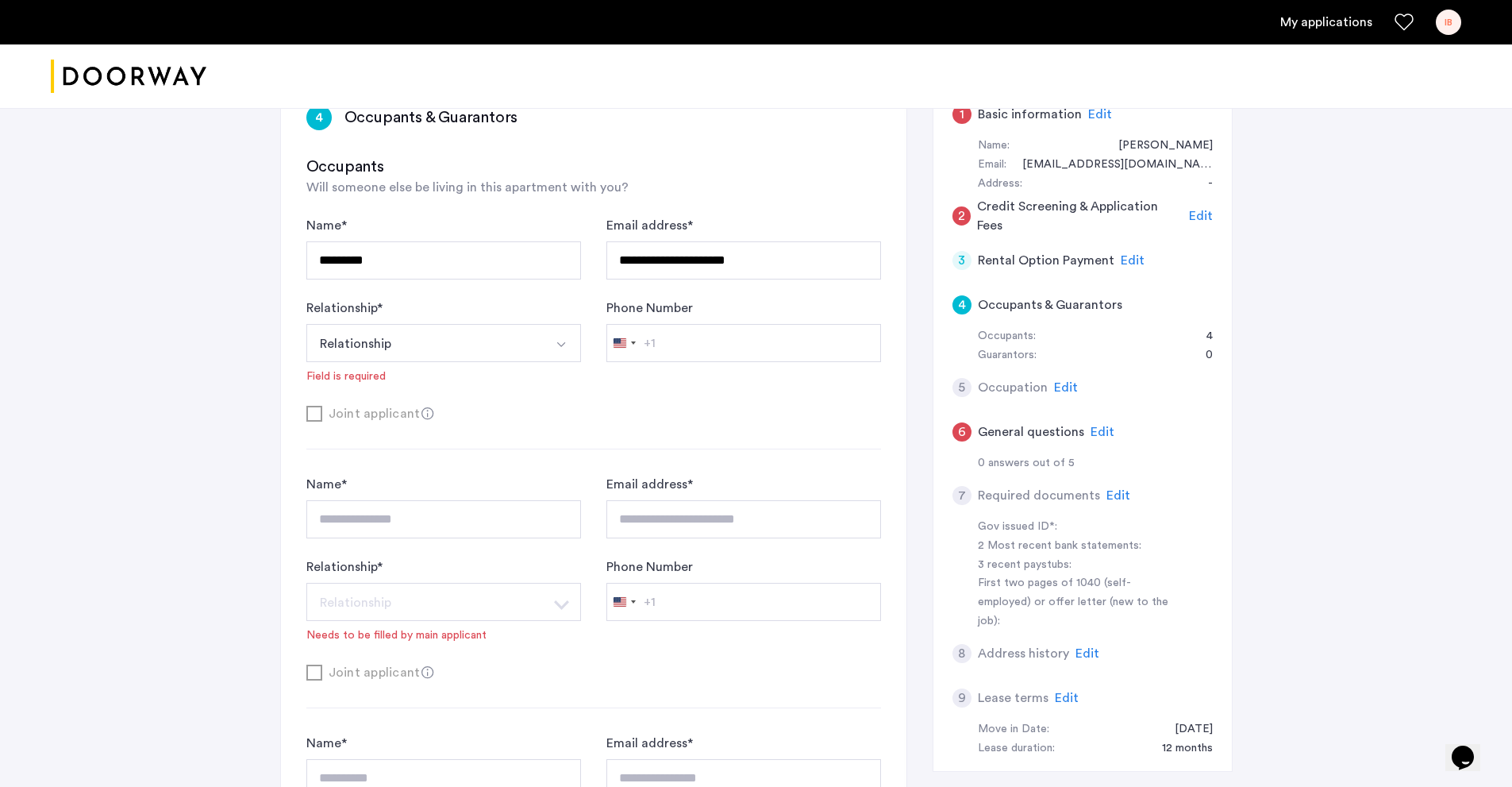
click at [415, 342] on button "Relationship" at bounding box center [425, 343] width 237 height 38
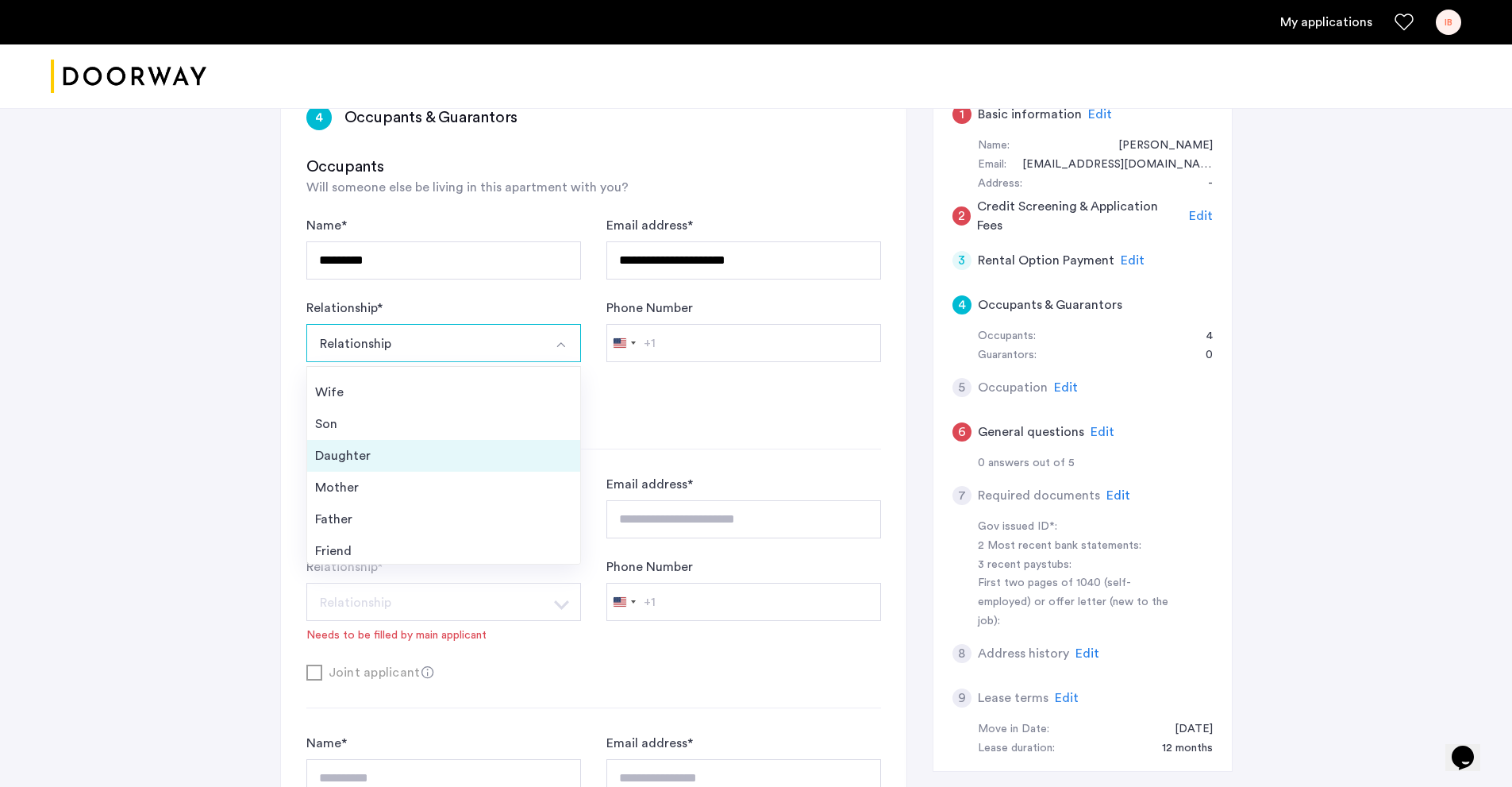
scroll to position [57, 0]
click at [454, 306] on div "Relationship * Relationship Husband Wife Son Daughter Mother Father Friend Othe…" at bounding box center [444, 341] width 275 height 86
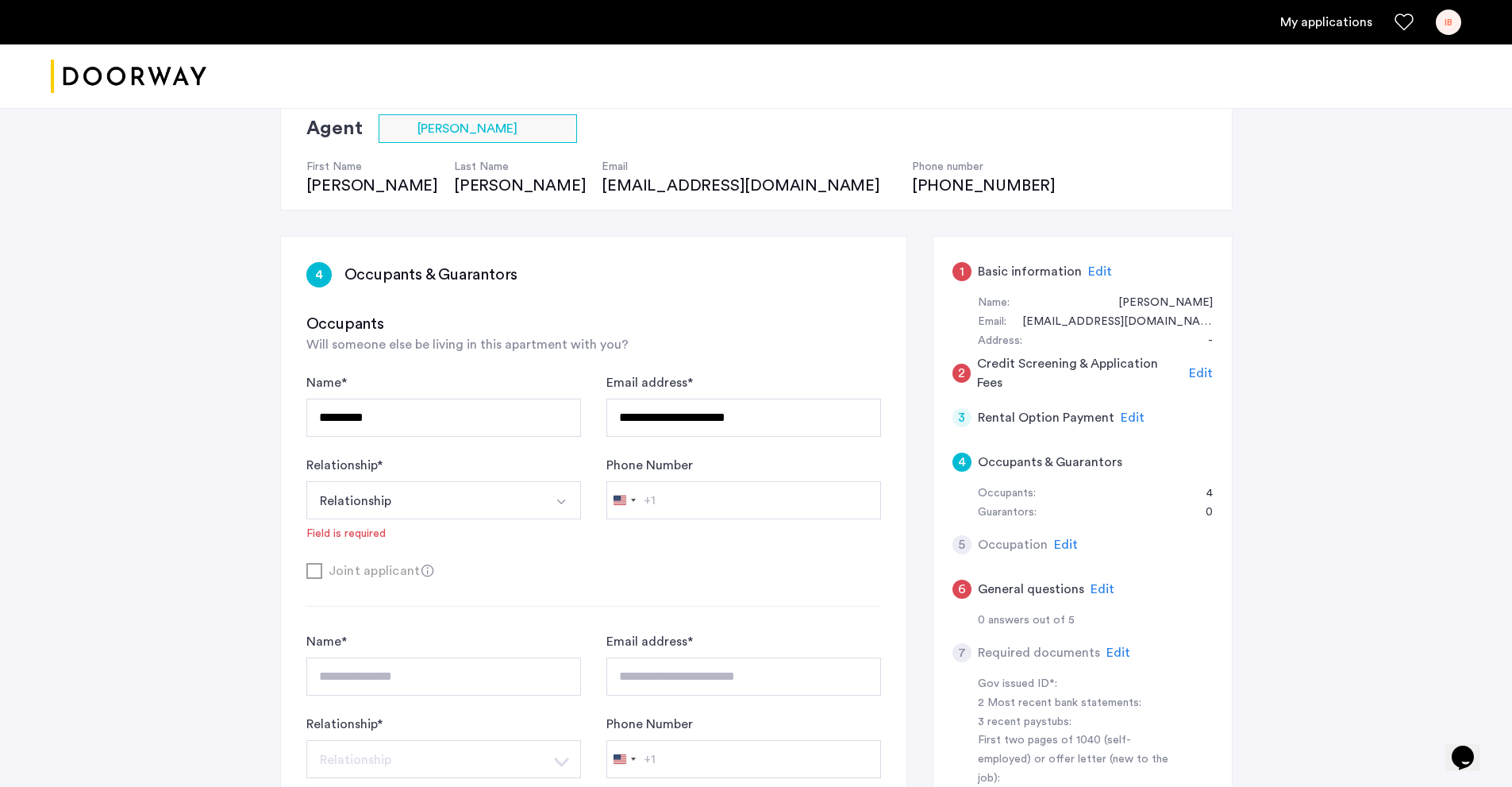
scroll to position [122, 0]
click at [451, 432] on input "*********" at bounding box center [444, 419] width 275 height 38
click at [548, 505] on button "Select option" at bounding box center [561, 501] width 38 height 38
click at [556, 504] on img "Select option" at bounding box center [561, 502] width 12 height 12
click at [1357, 549] on div "**********" at bounding box center [756, 741] width 1512 height 1508
